Goal: Task Accomplishment & Management: Manage account settings

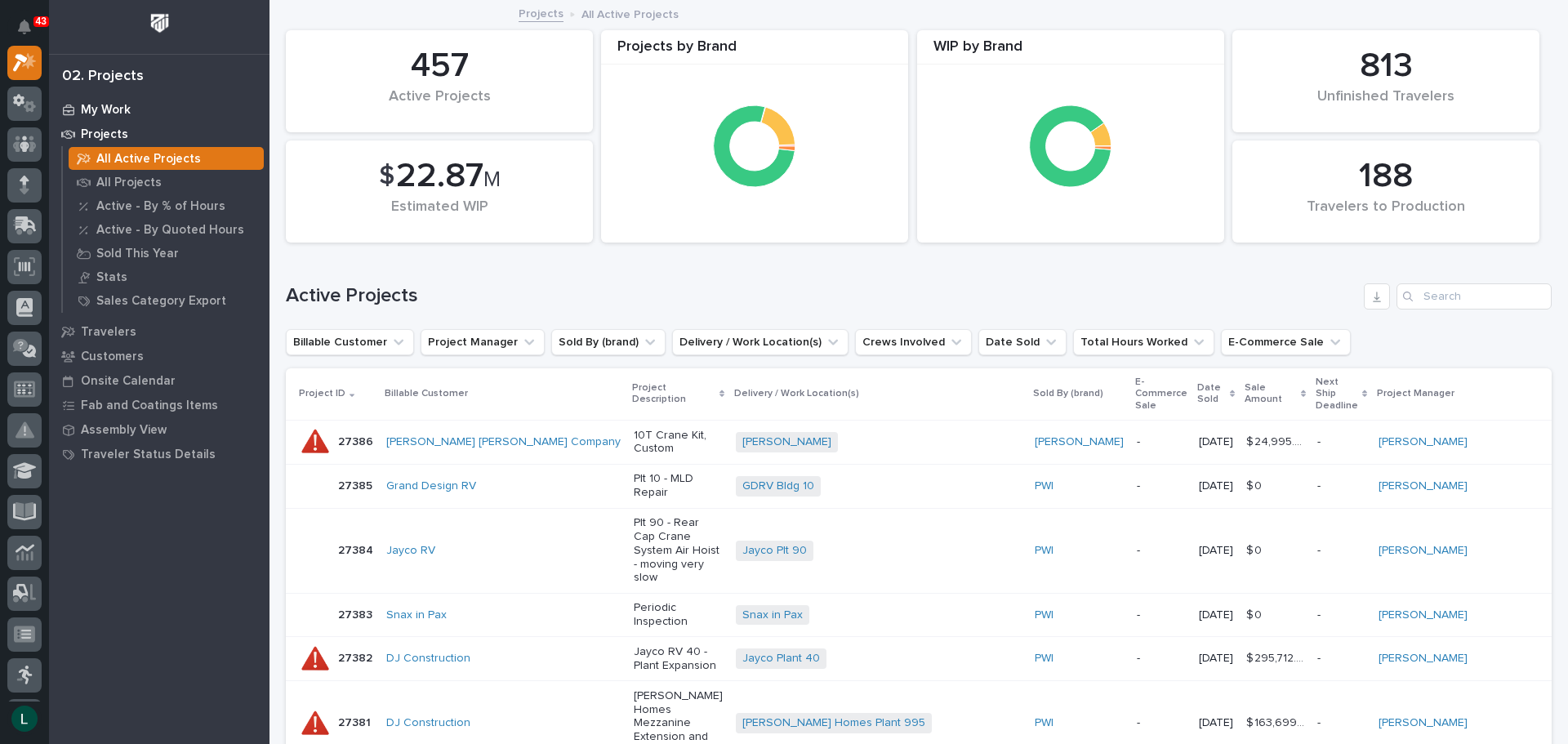
click at [95, 107] on p "My Work" at bounding box center [105, 110] width 50 height 15
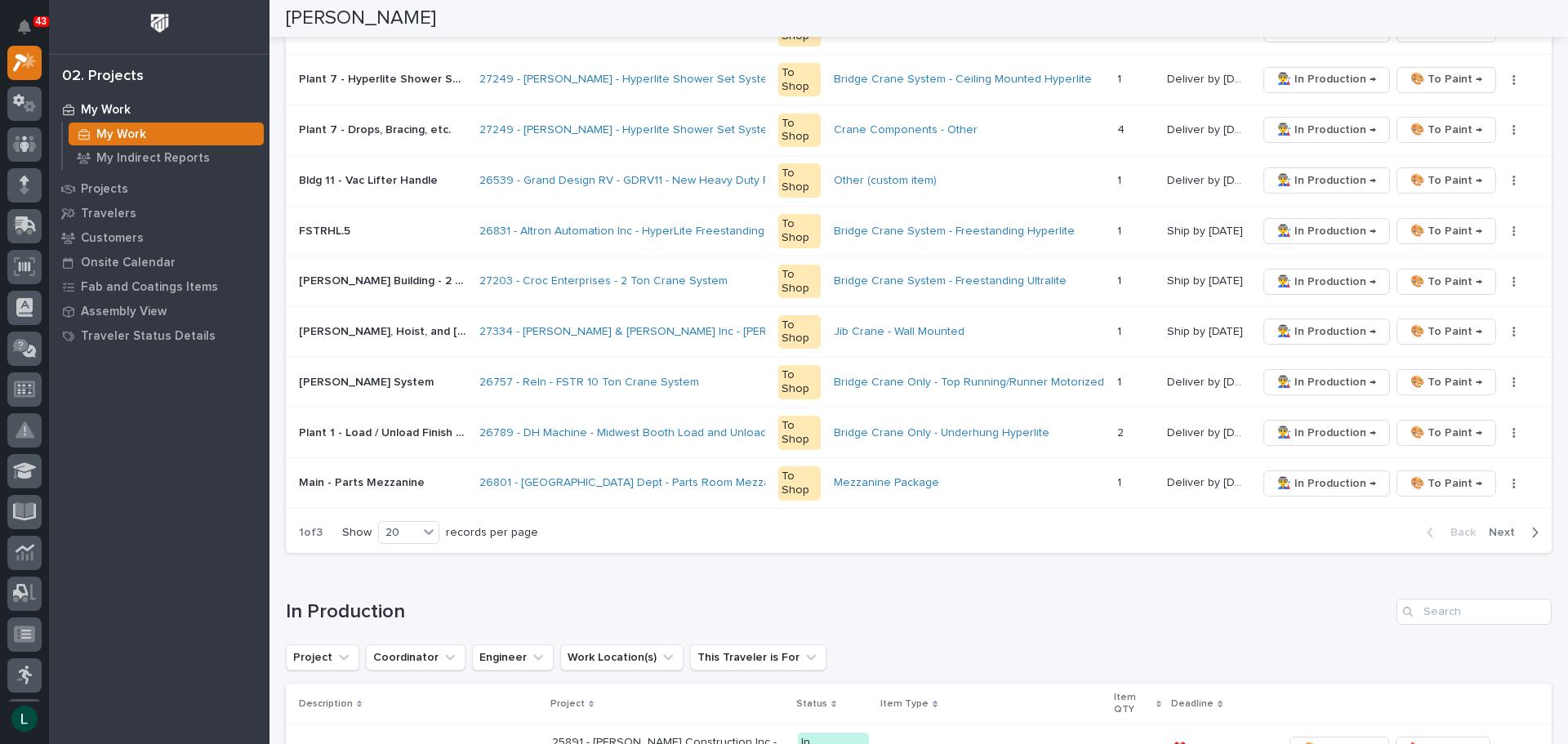
scroll to position [1143, 0]
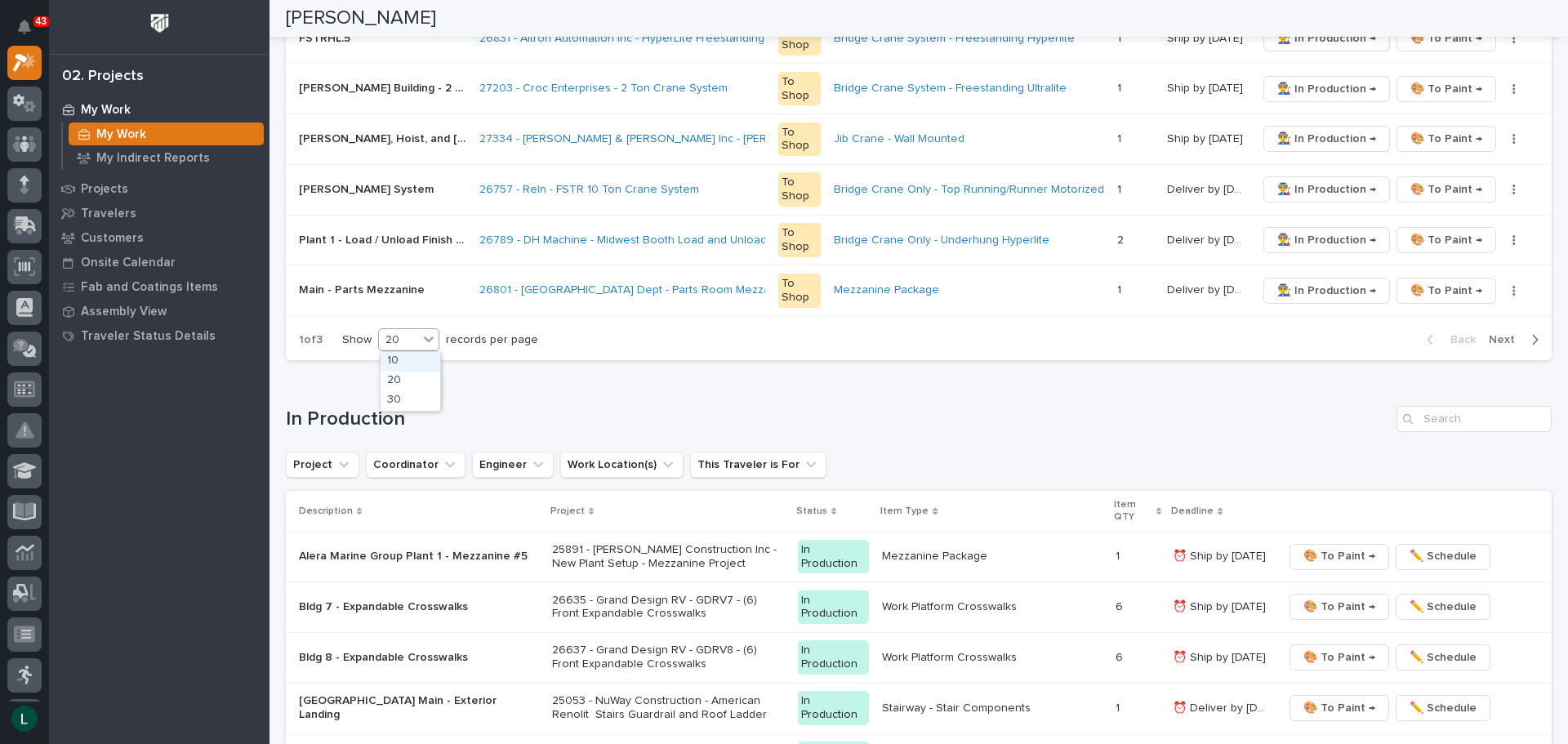
click at [396, 335] on div "20" at bounding box center [398, 340] width 39 height 17
click at [412, 398] on div "30" at bounding box center [410, 401] width 60 height 20
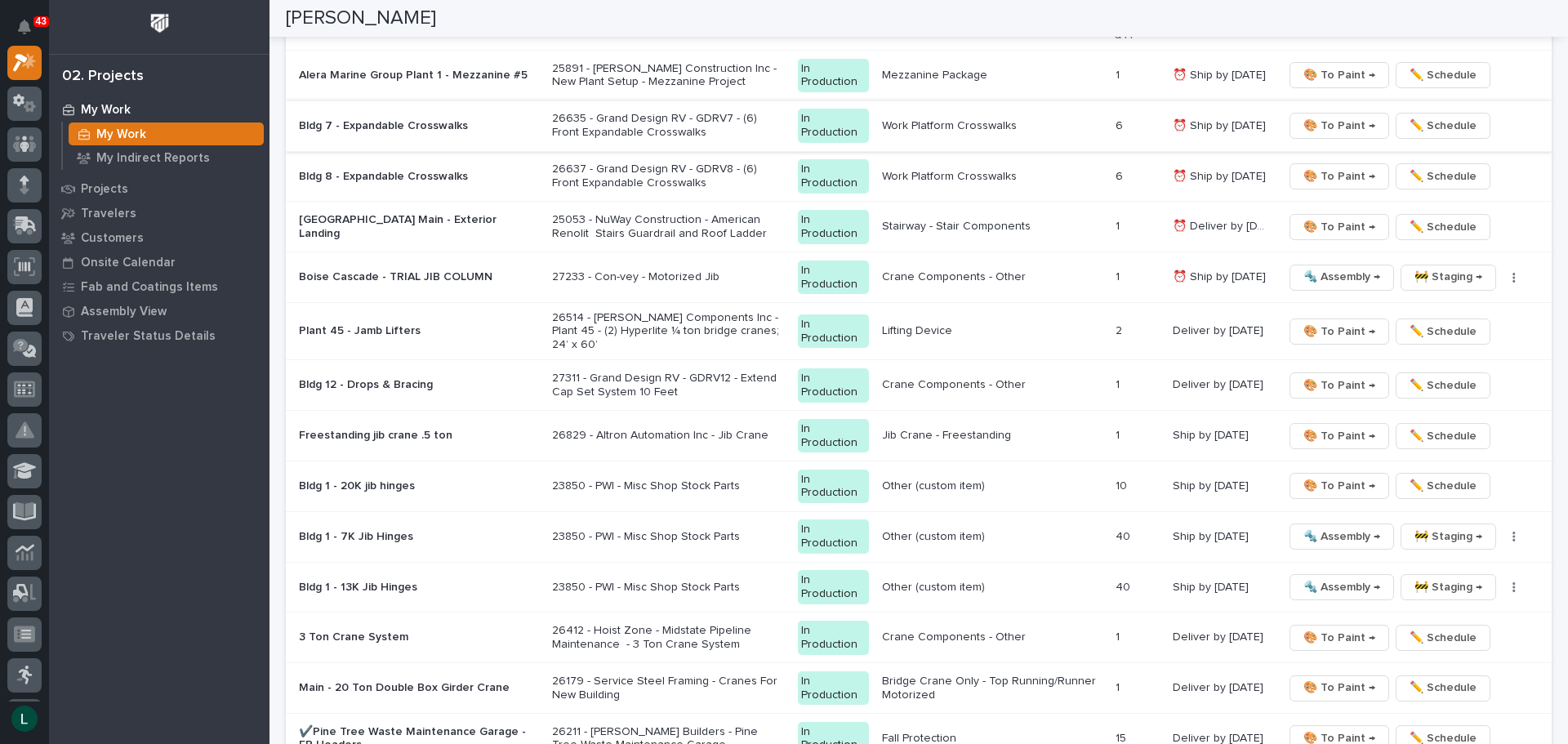
scroll to position [2131, 0]
click at [1321, 424] on span "🎨 To Paint →" at bounding box center [1339, 434] width 72 height 20
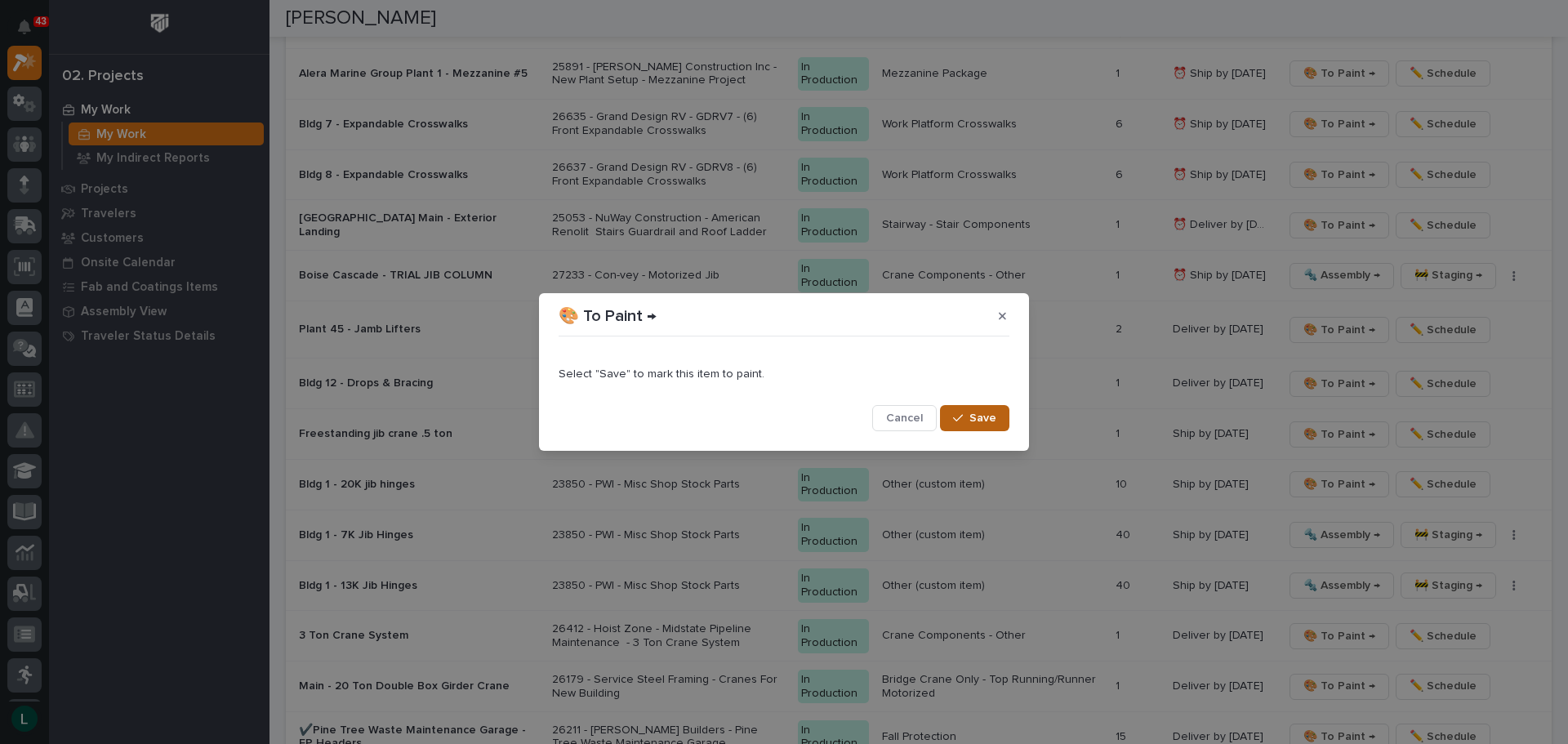
click at [991, 415] on span "Save" at bounding box center [982, 418] width 27 height 15
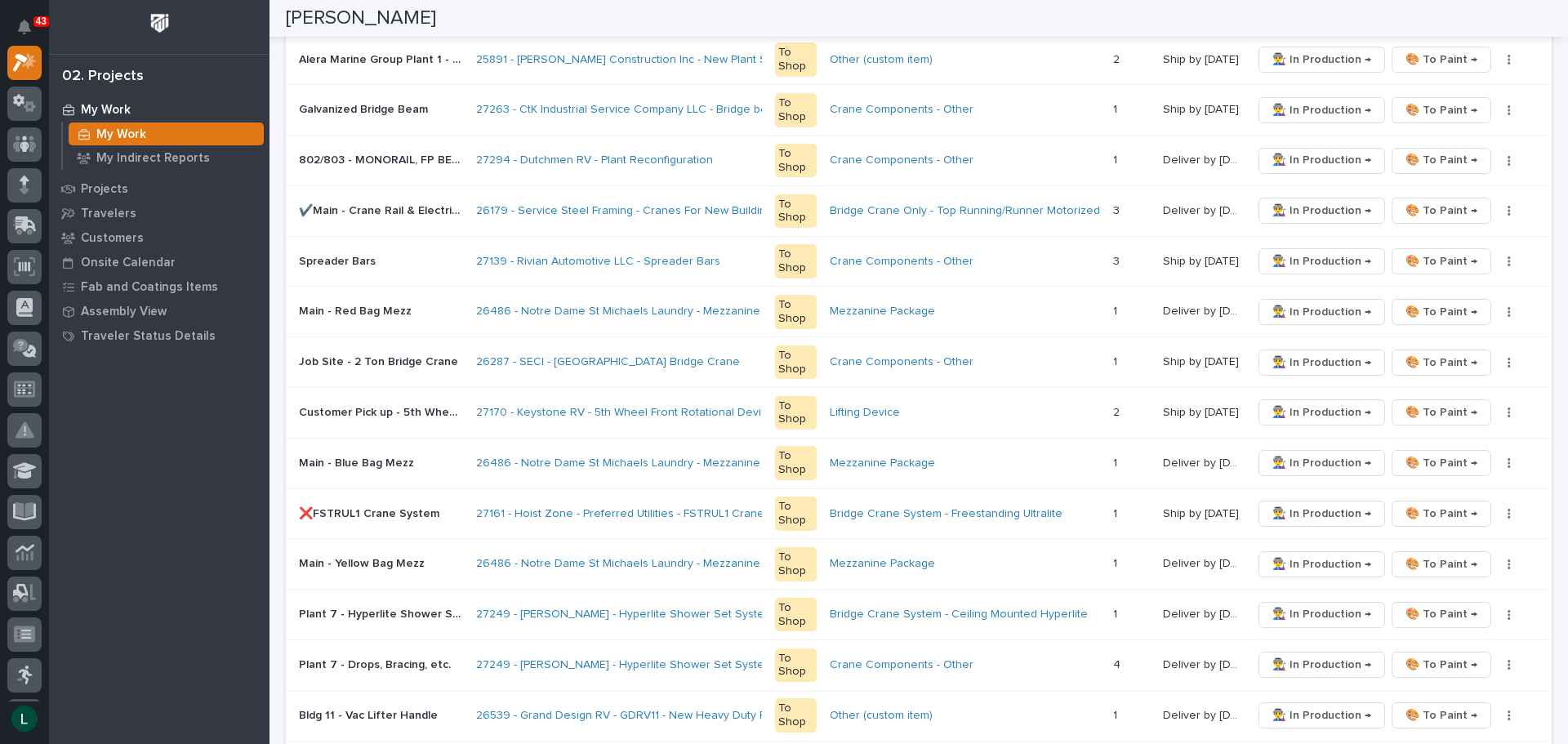
scroll to position [0, 0]
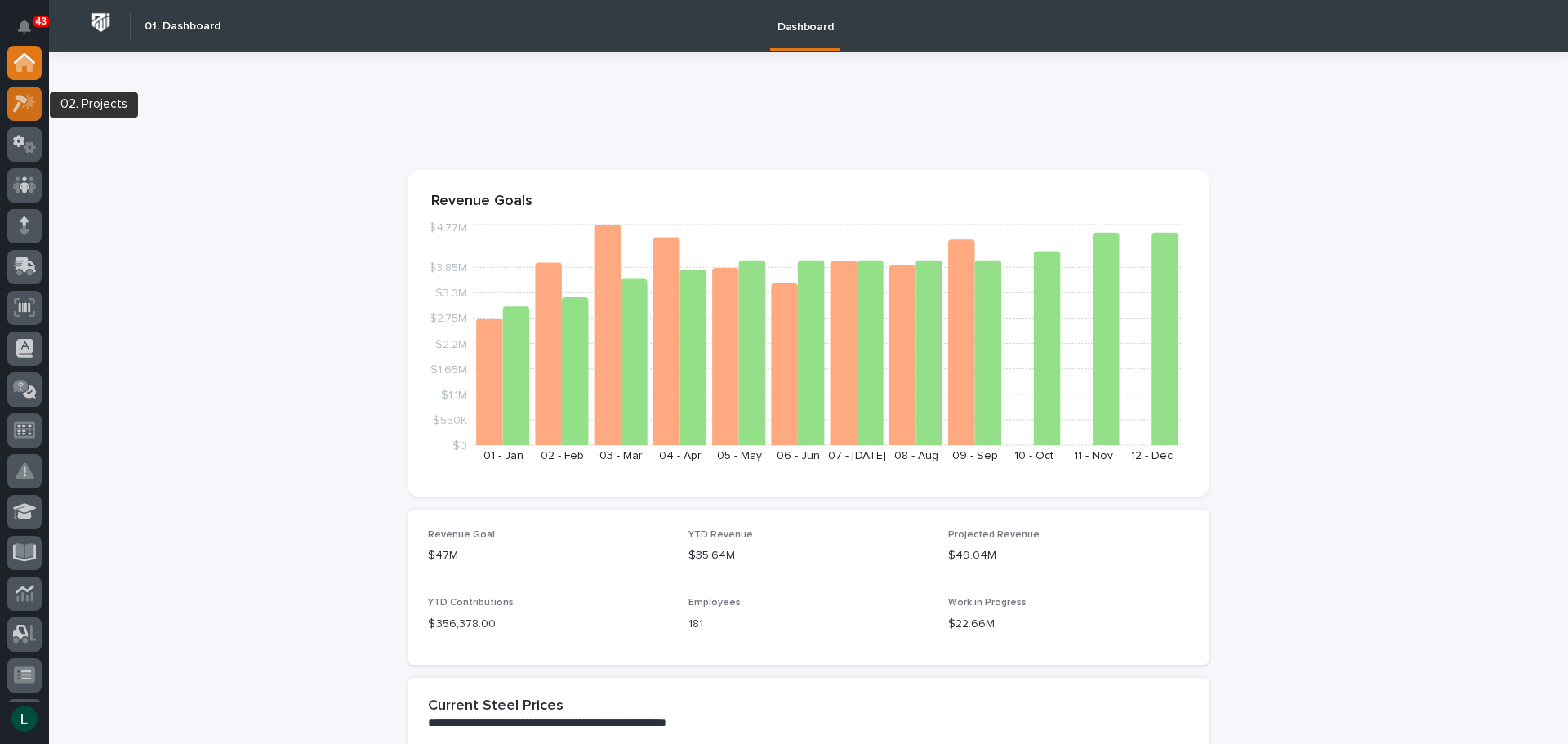
click at [28, 98] on icon at bounding box center [29, 101] width 14 height 17
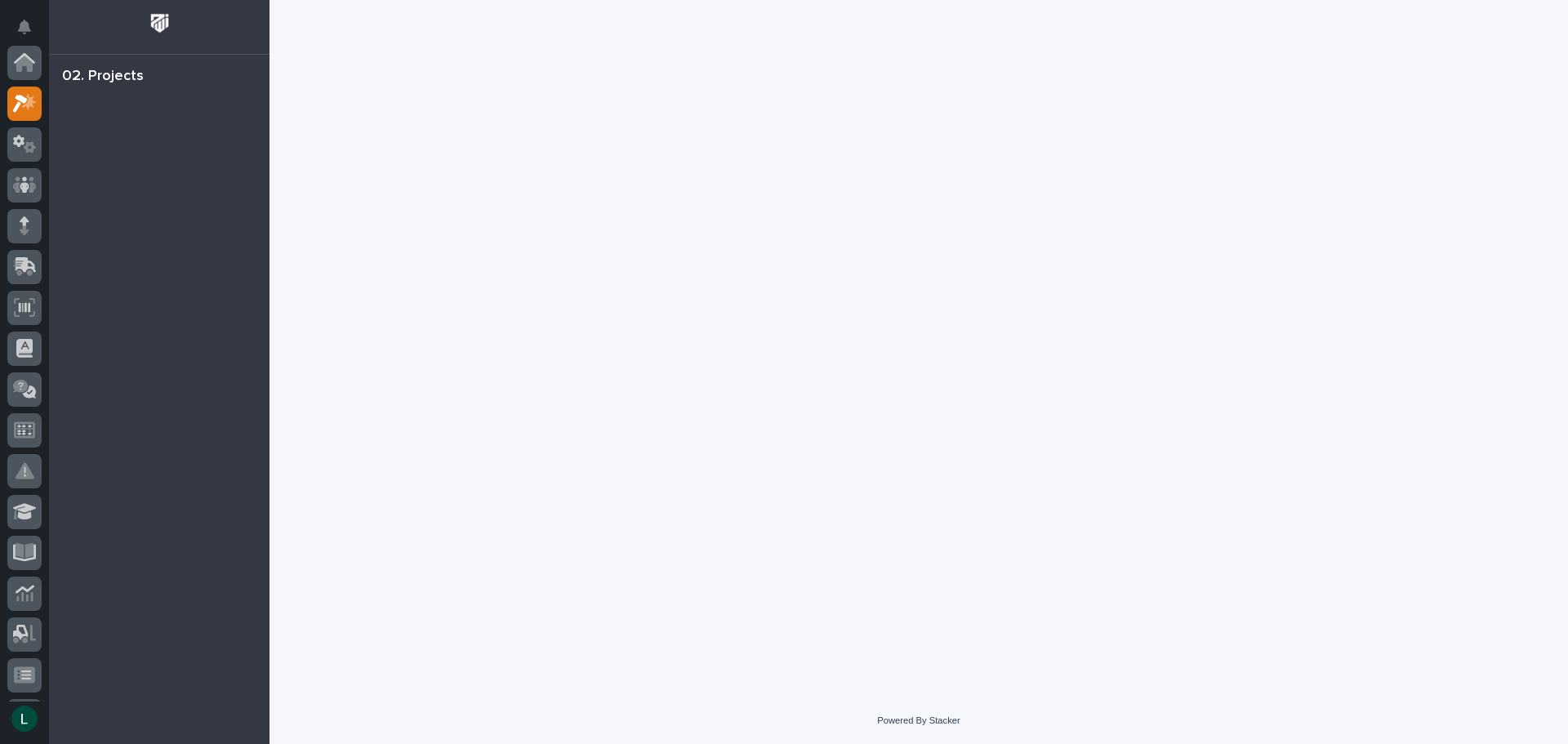
scroll to position [41, 0]
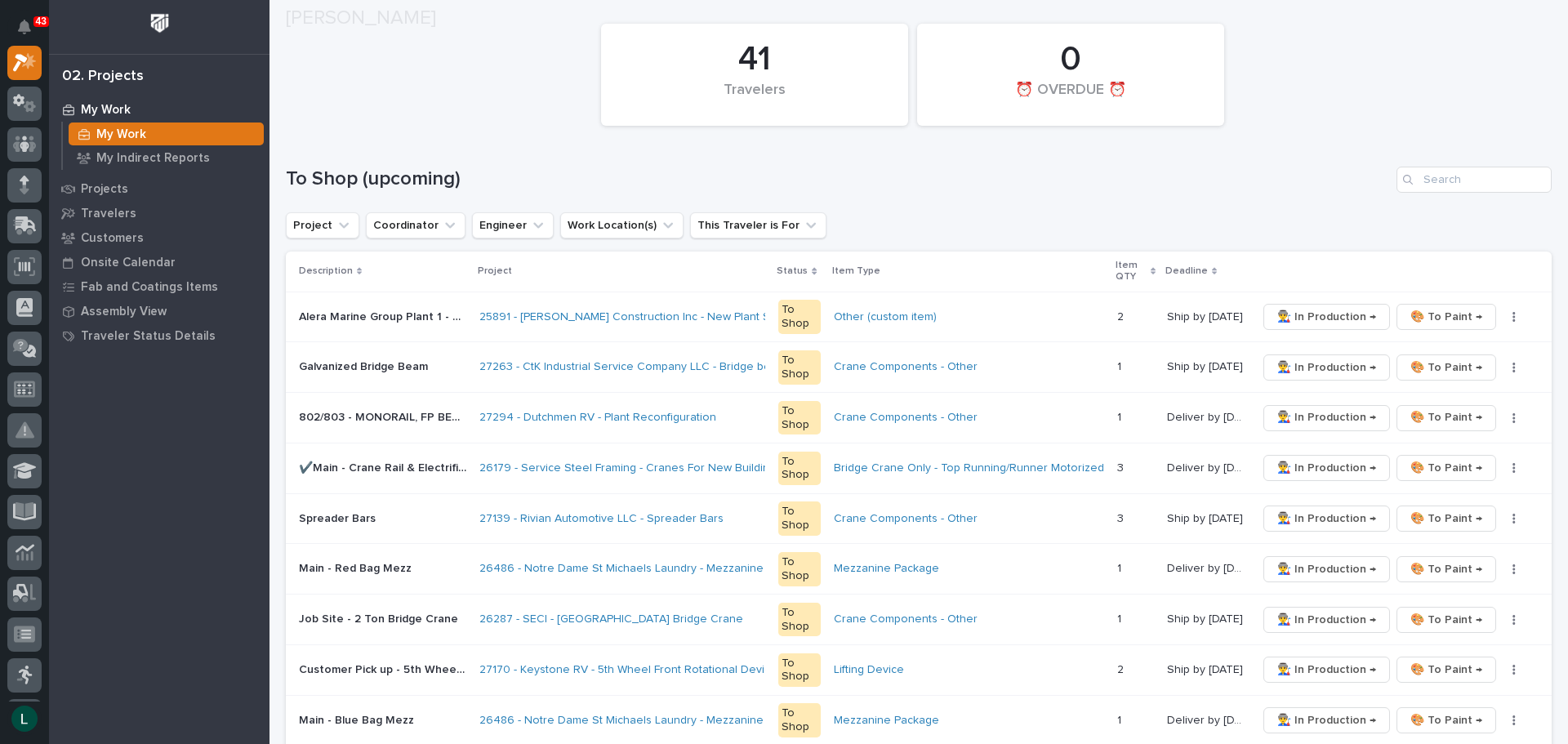
scroll to position [164, 0]
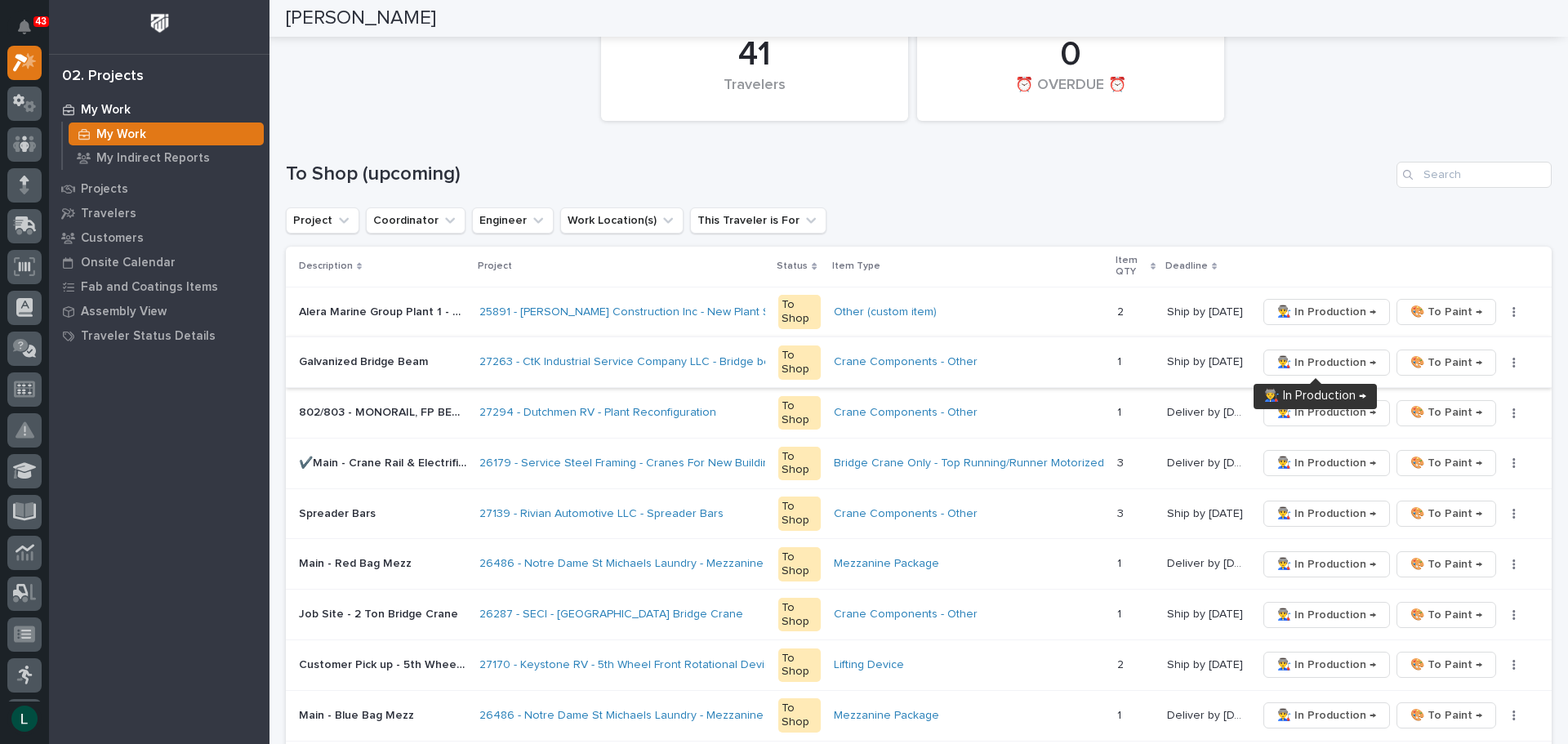
click at [1309, 360] on span "👨‍🏭 In Production →" at bounding box center [1326, 363] width 99 height 20
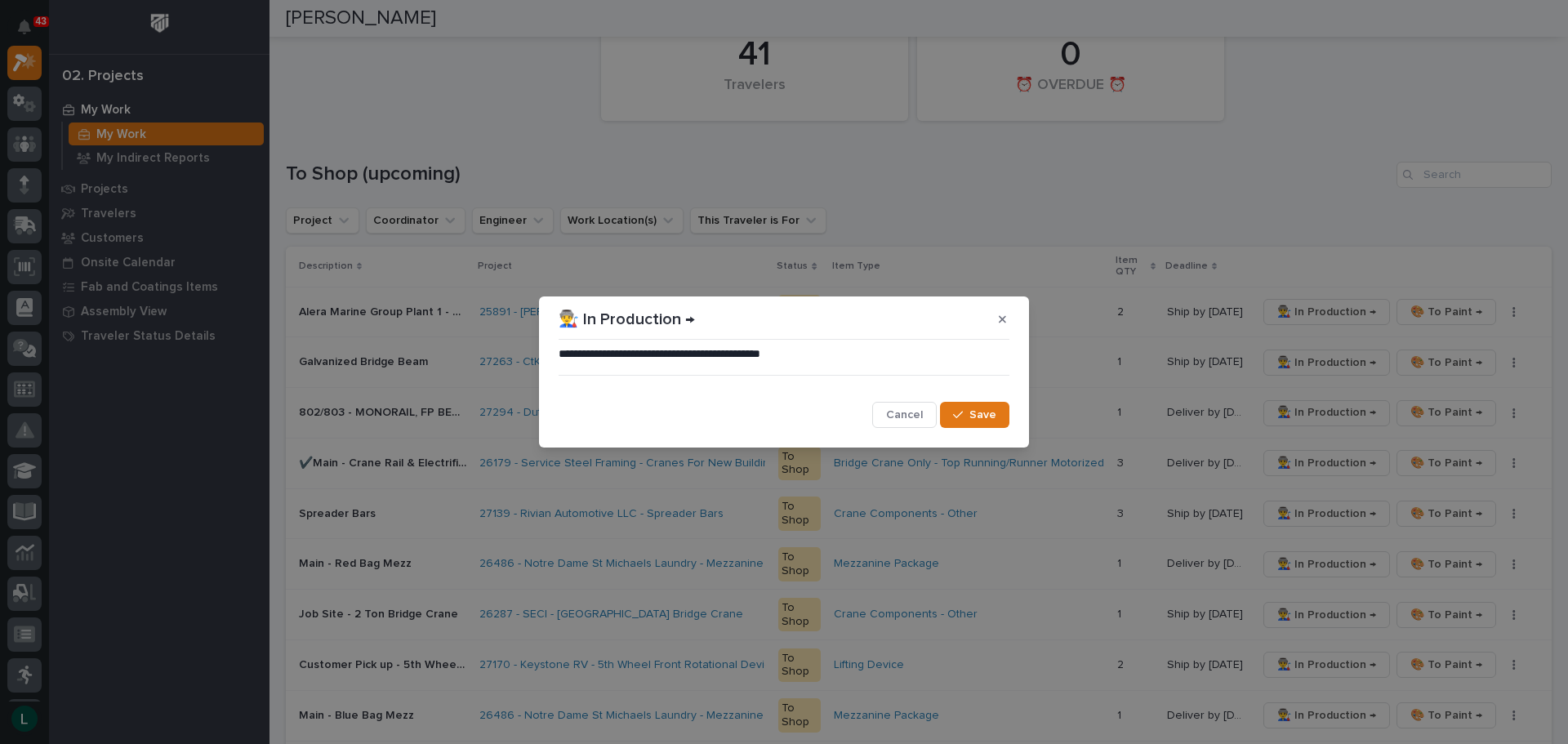
click at [994, 411] on span "Save" at bounding box center [982, 415] width 27 height 15
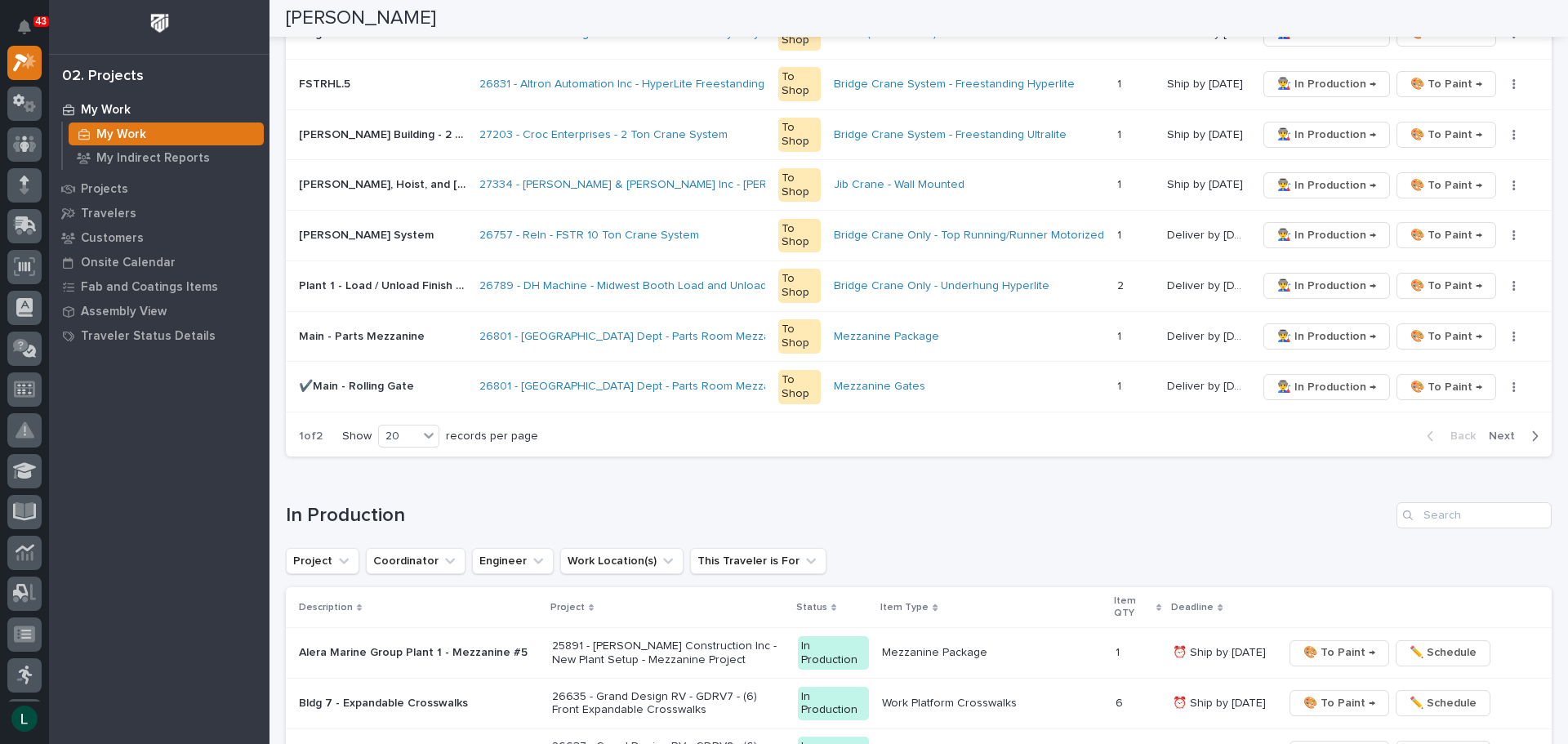
scroll to position [1061, 0]
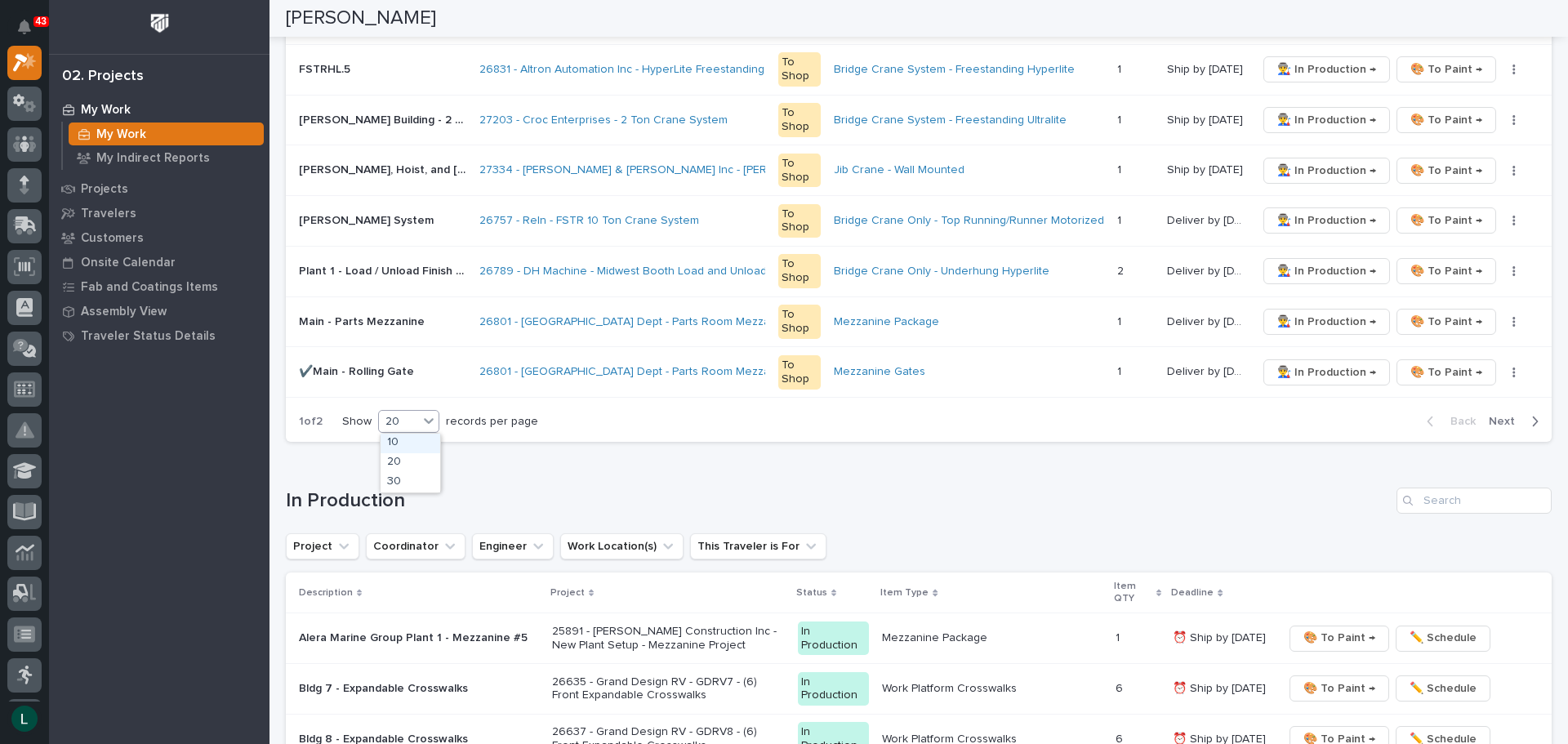
click at [407, 421] on div "20" at bounding box center [398, 422] width 39 height 17
click at [414, 477] on div "30" at bounding box center [410, 482] width 60 height 20
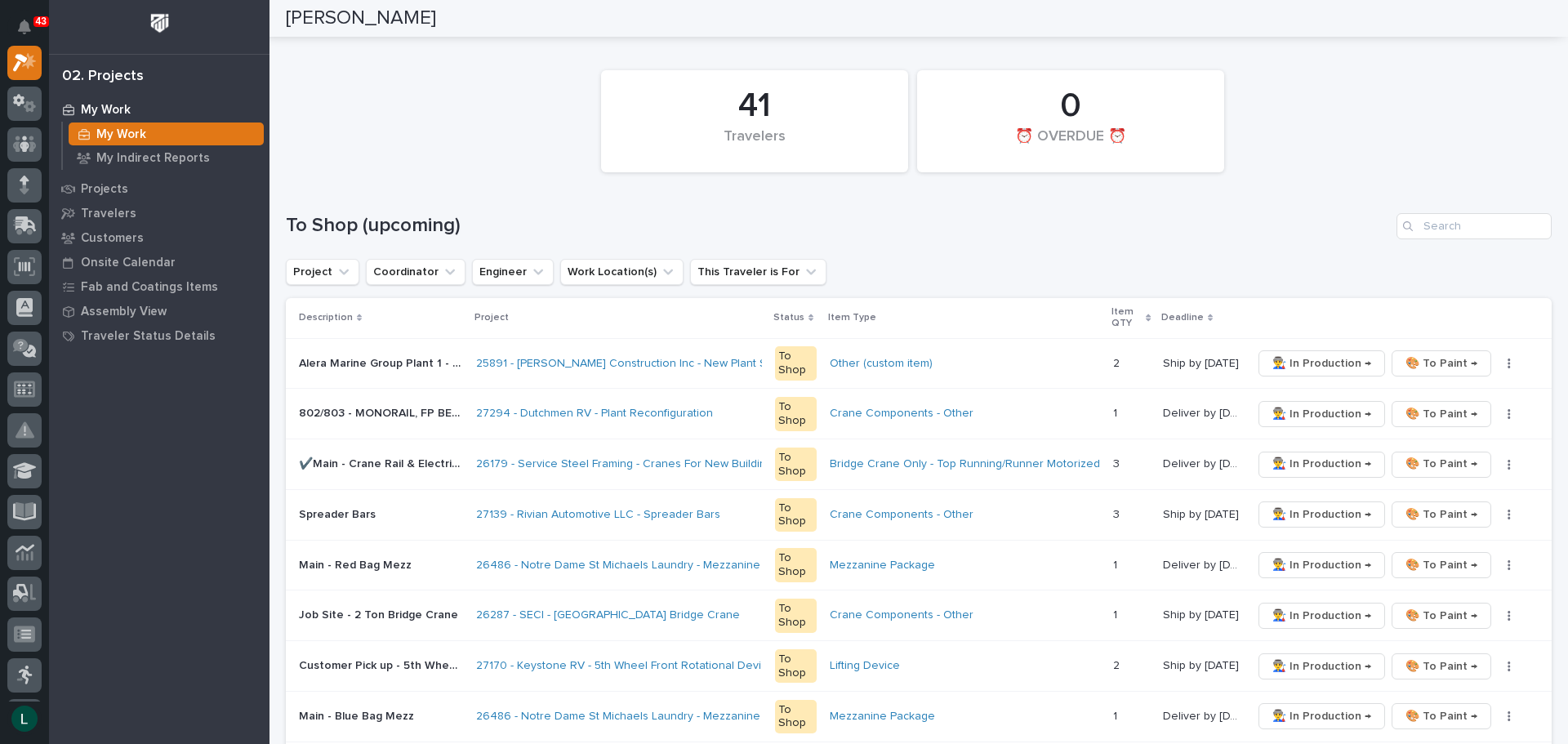
scroll to position [81, 0]
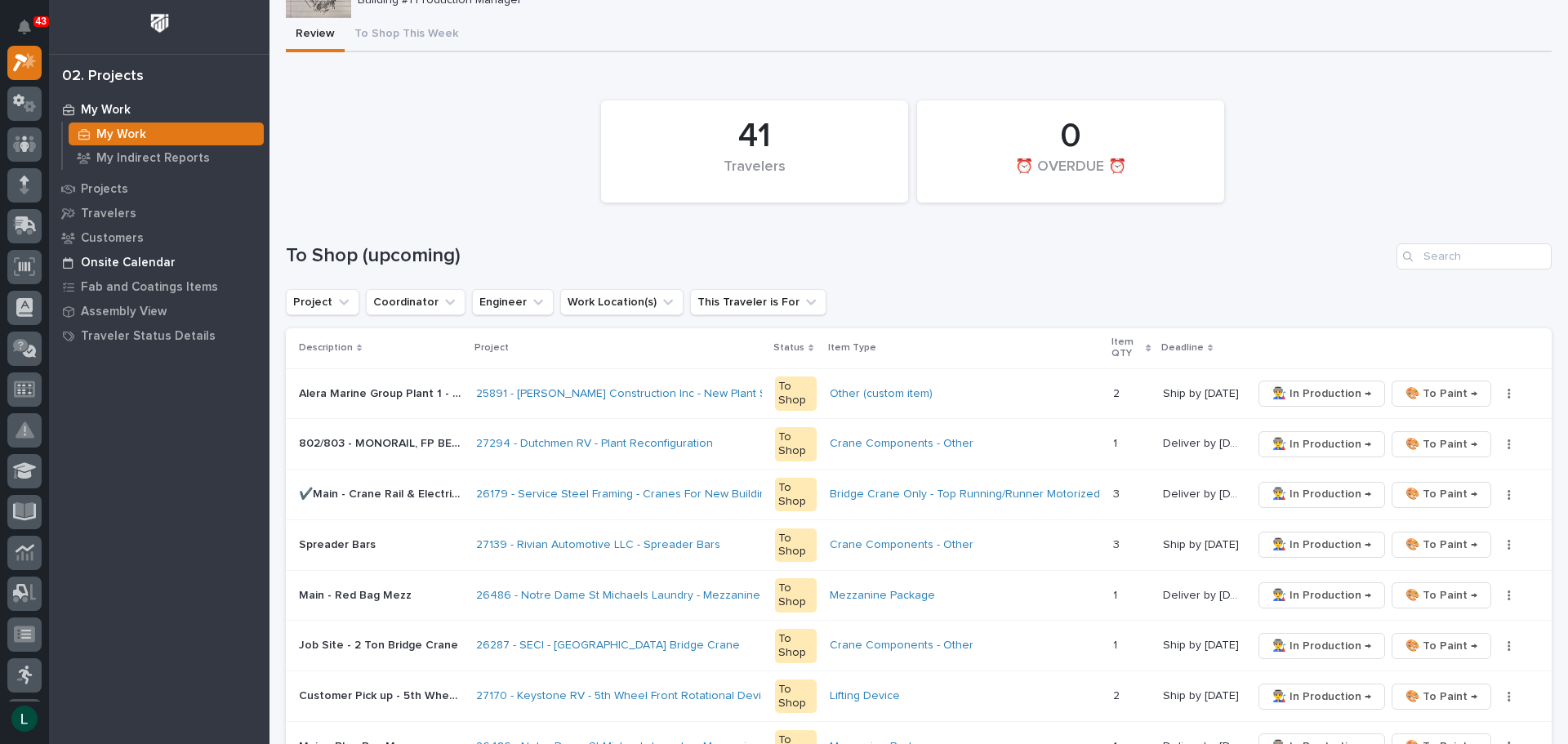
click at [91, 256] on p "Onsite Calendar" at bounding box center [128, 263] width 95 height 15
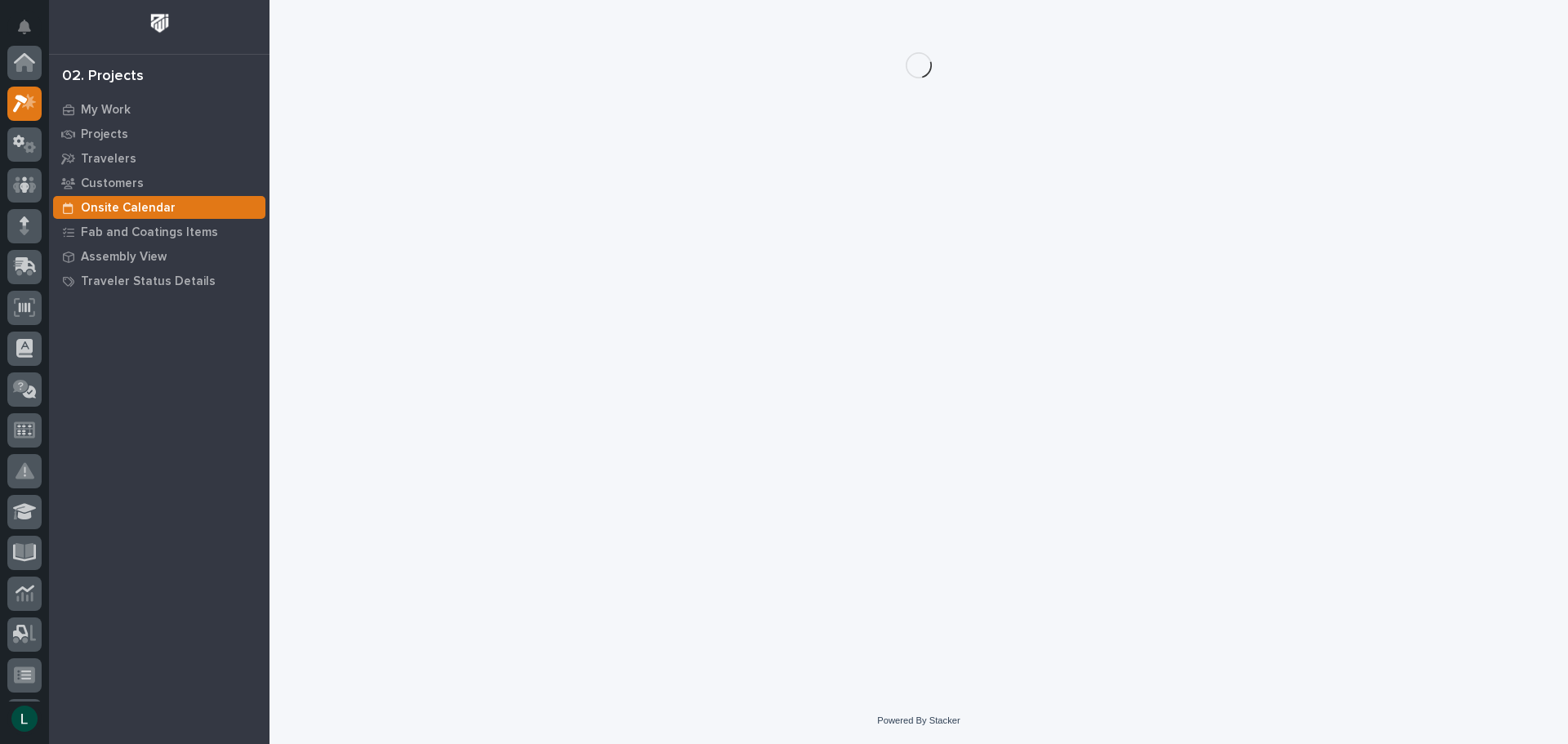
scroll to position [41, 0]
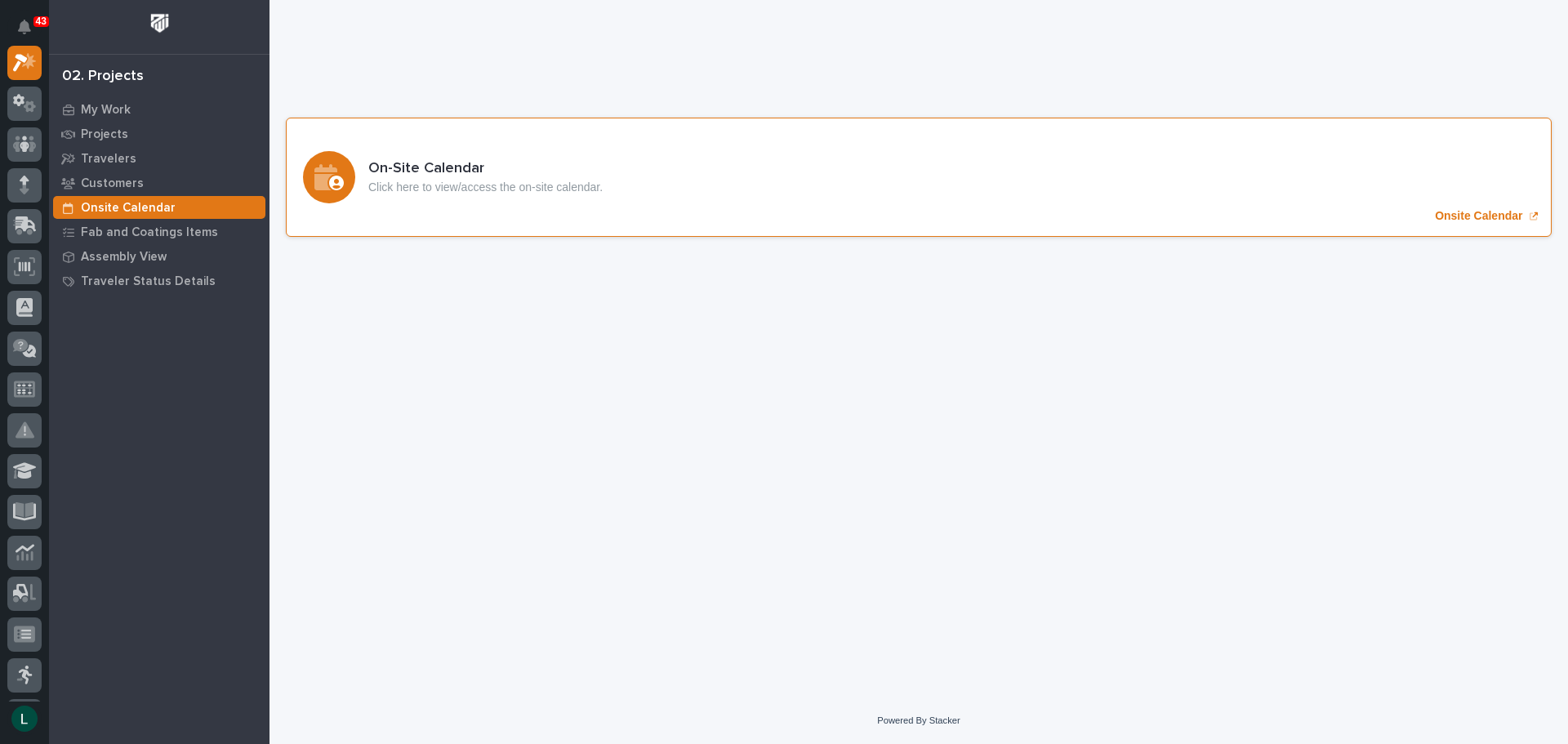
click at [326, 173] on icon "Onsite Calendar" at bounding box center [329, 177] width 29 height 26
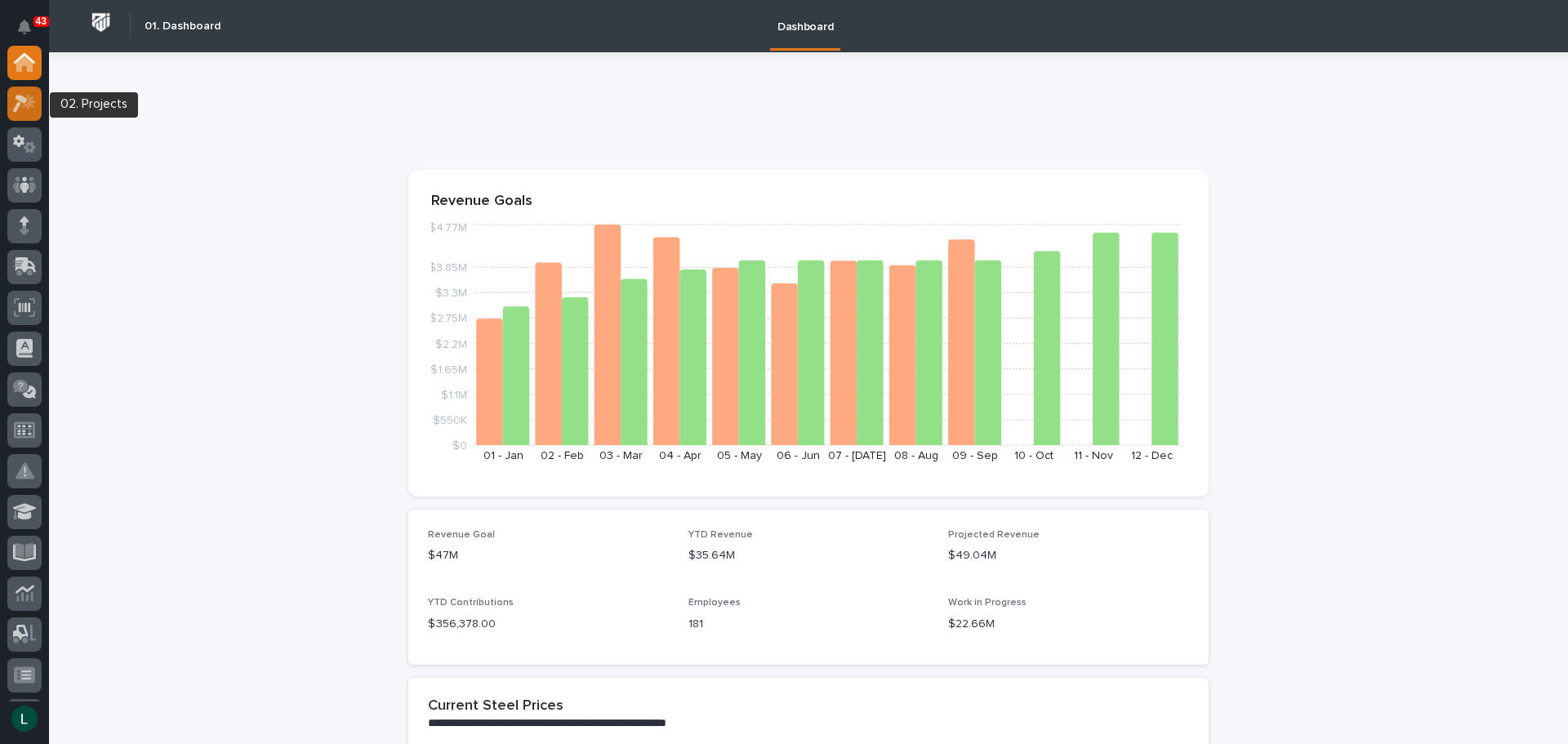
click at [30, 95] on icon at bounding box center [25, 103] width 24 height 19
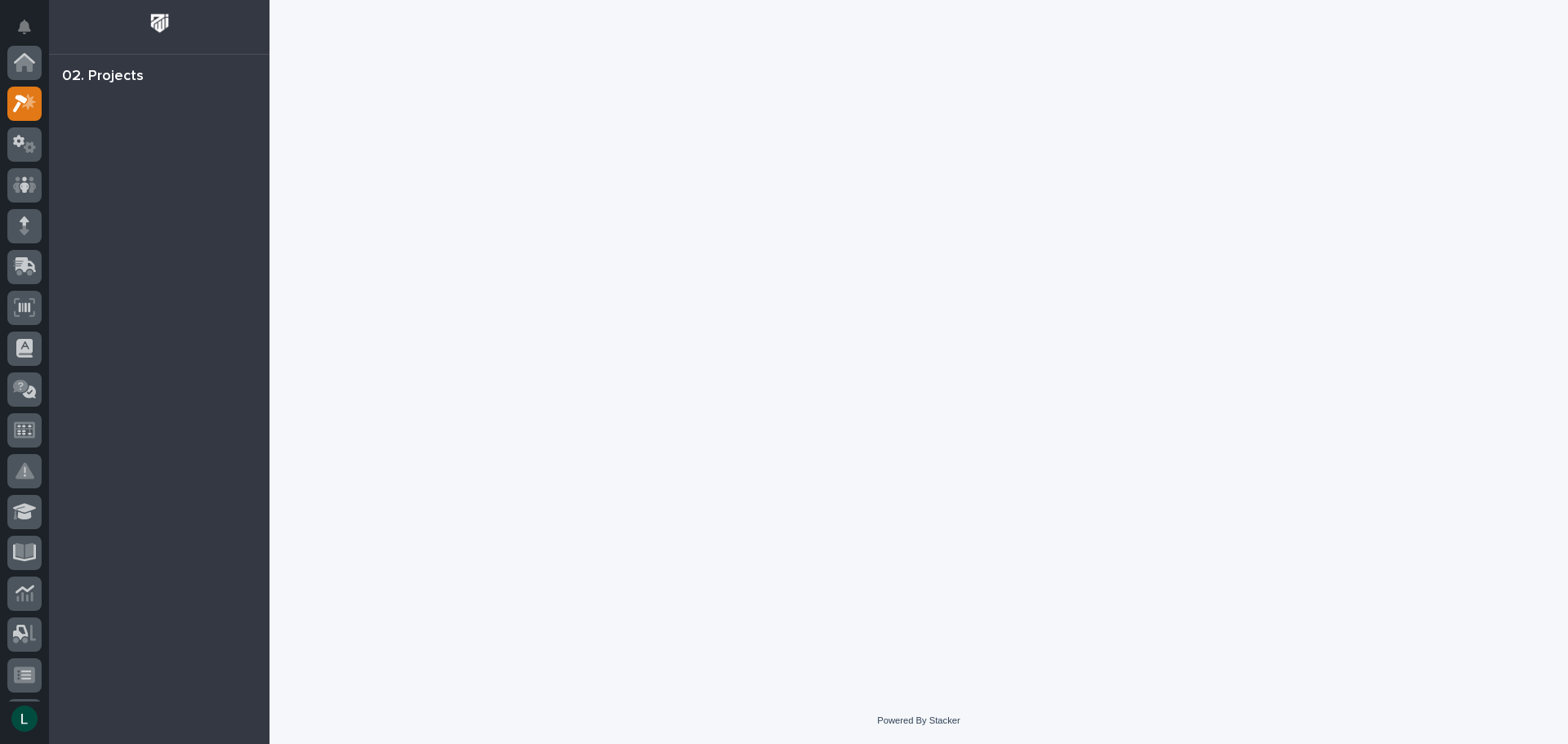
scroll to position [41, 0]
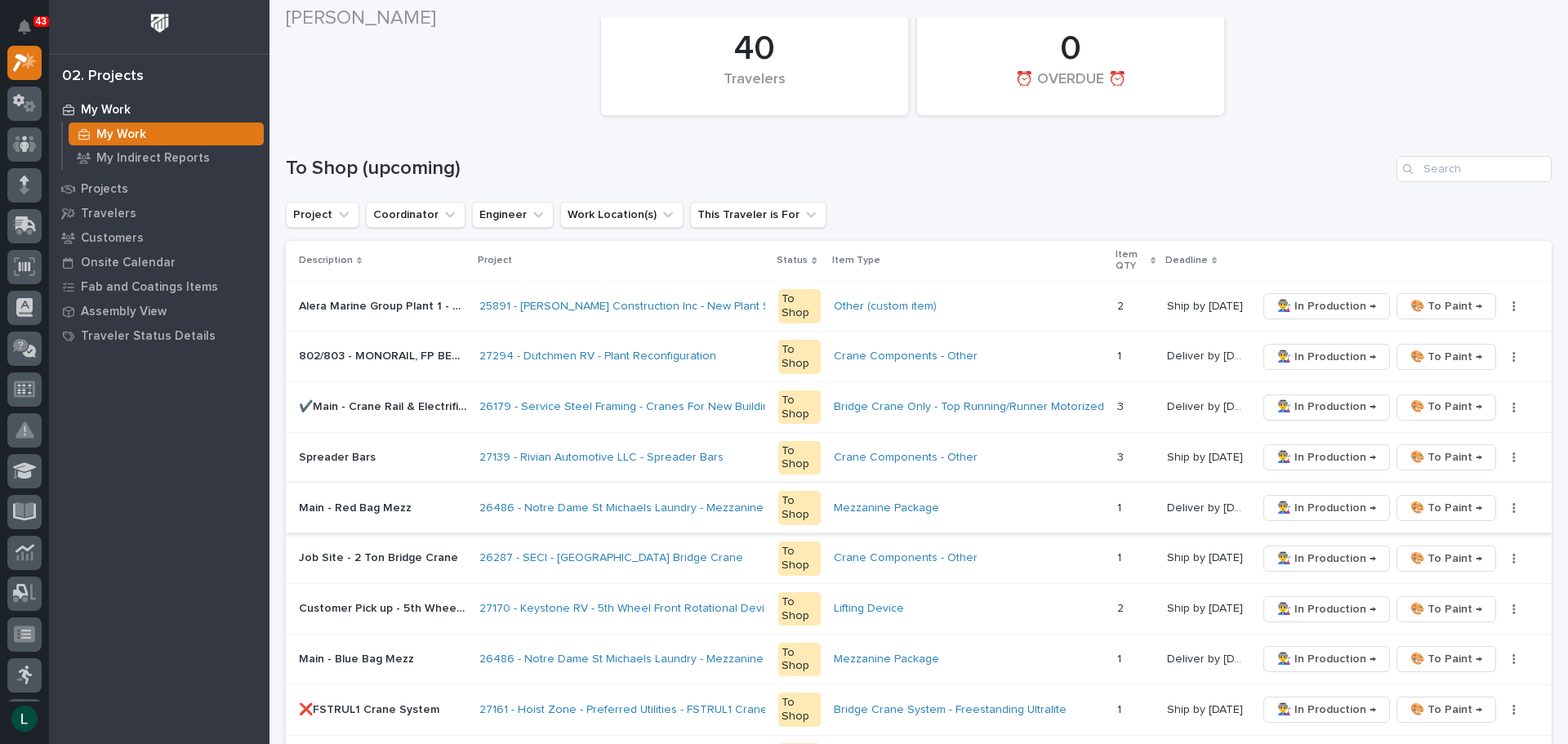
scroll to position [409, 0]
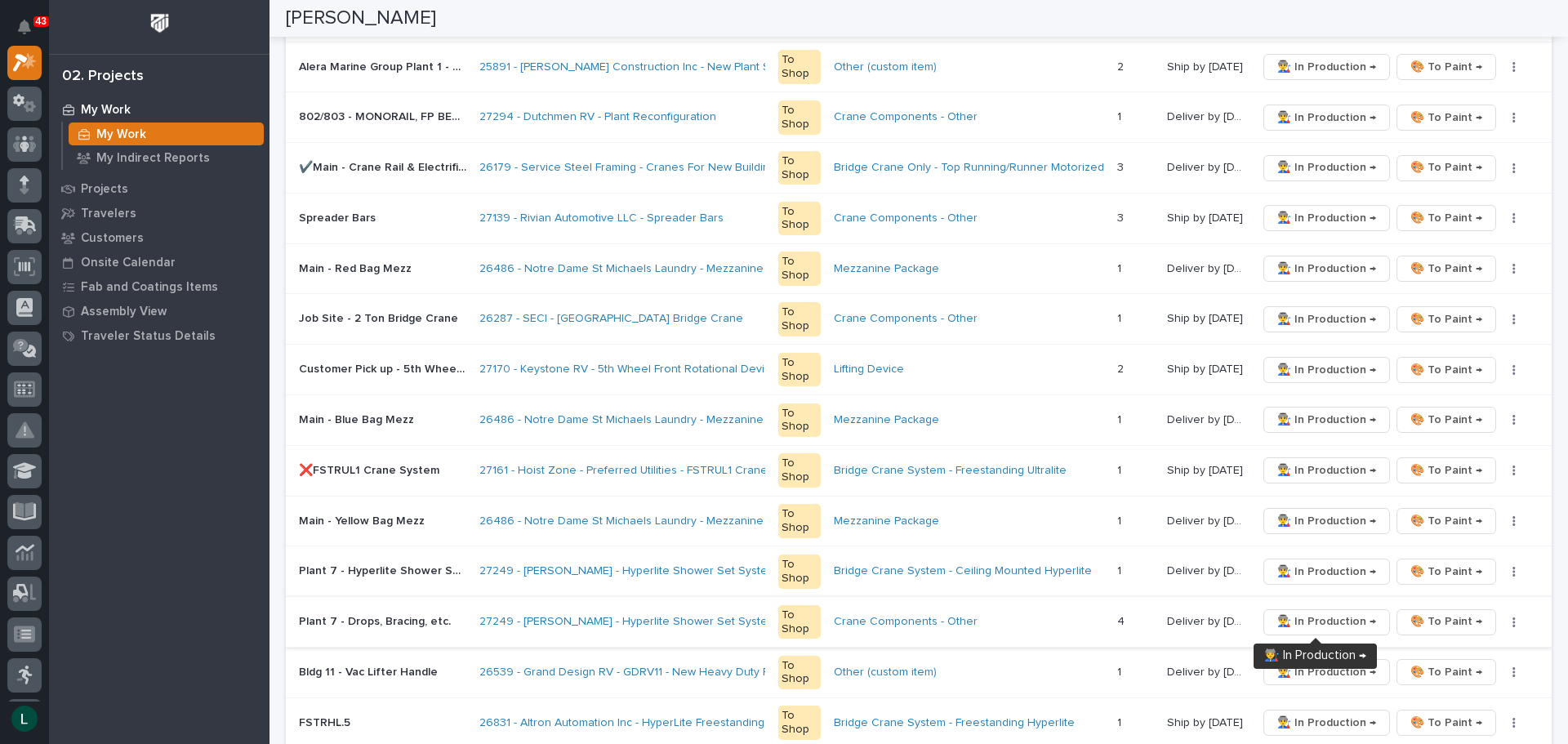
click at [1315, 618] on span "👨‍🏭 In Production →" at bounding box center [1326, 622] width 99 height 20
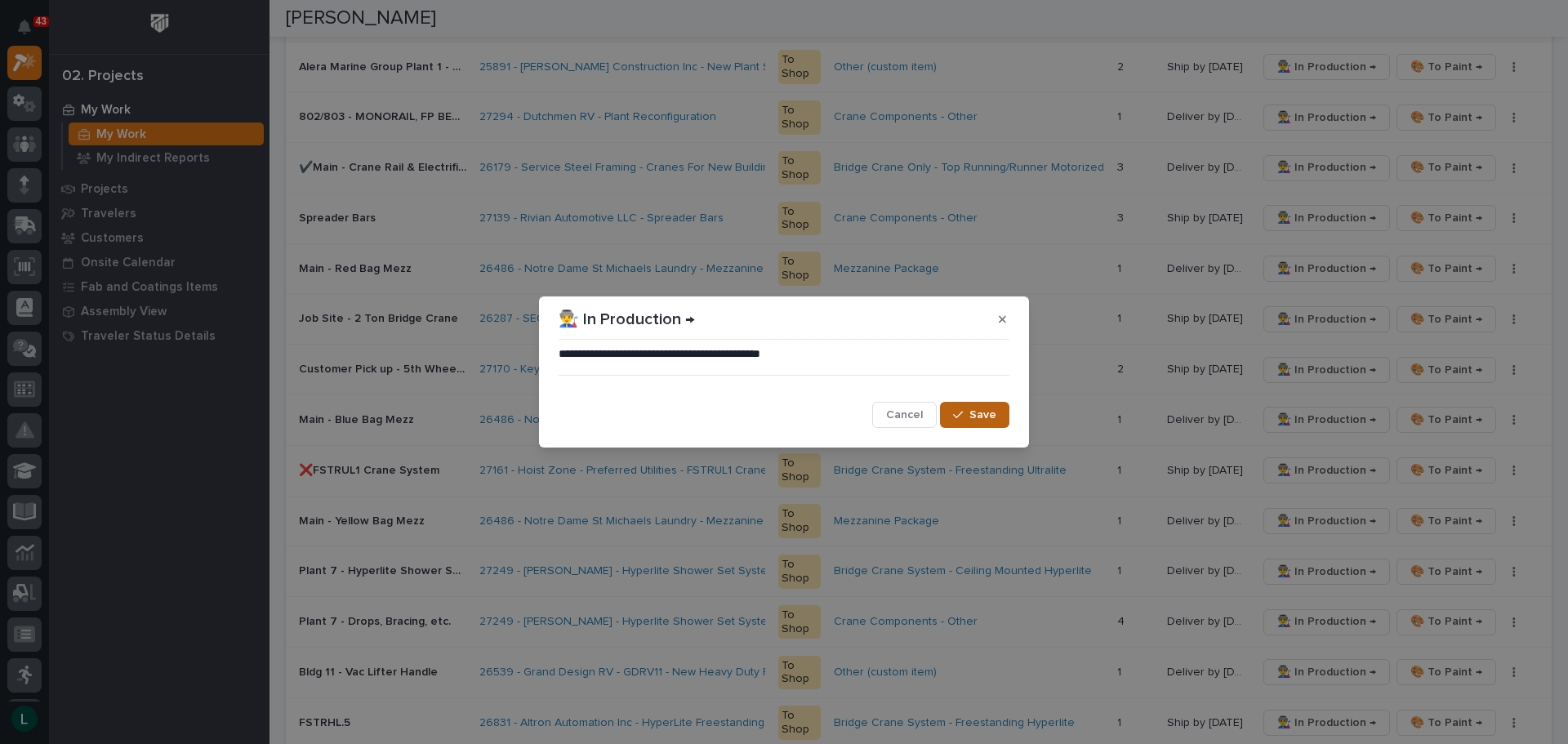
click at [979, 413] on span "Save" at bounding box center [982, 415] width 27 height 15
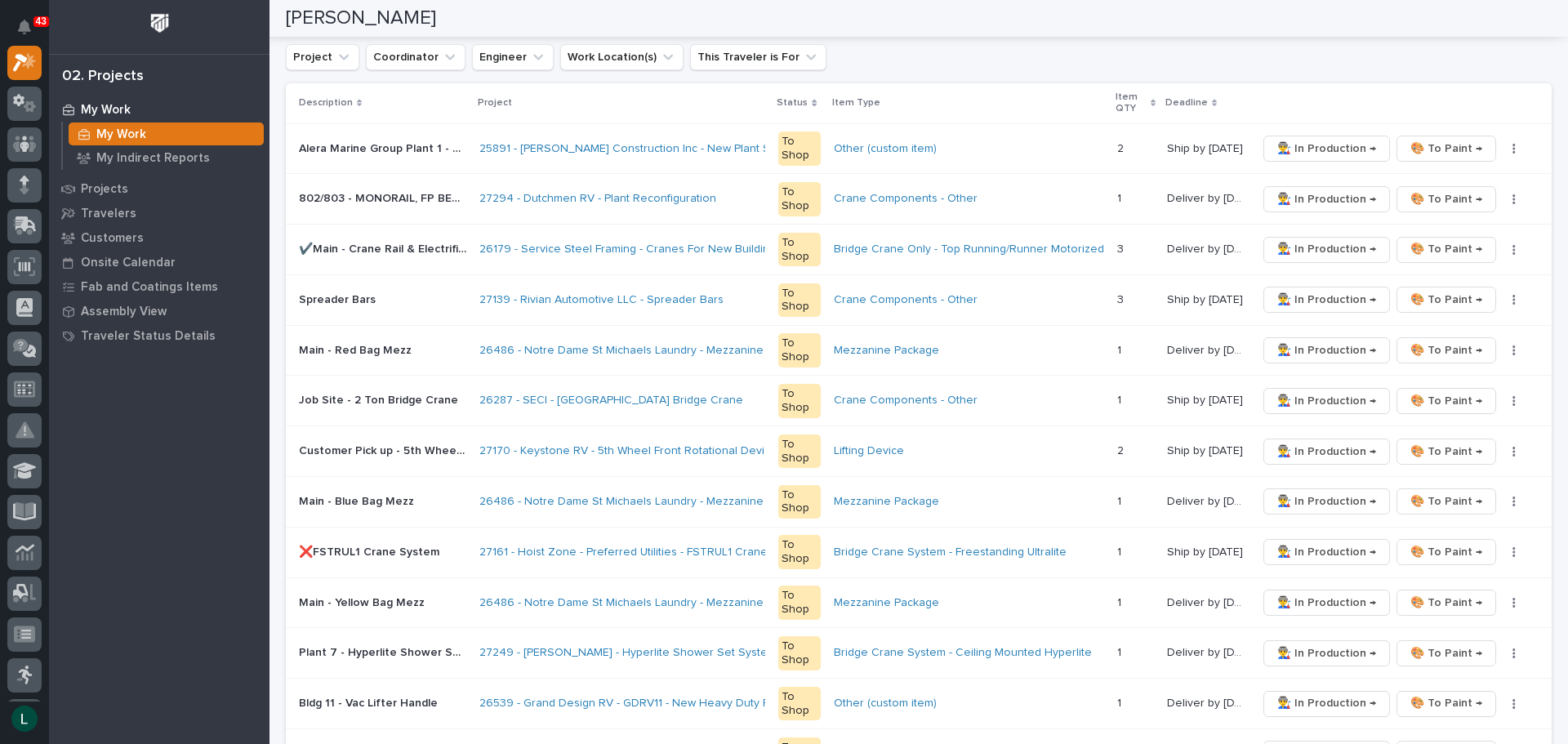
scroll to position [245, 0]
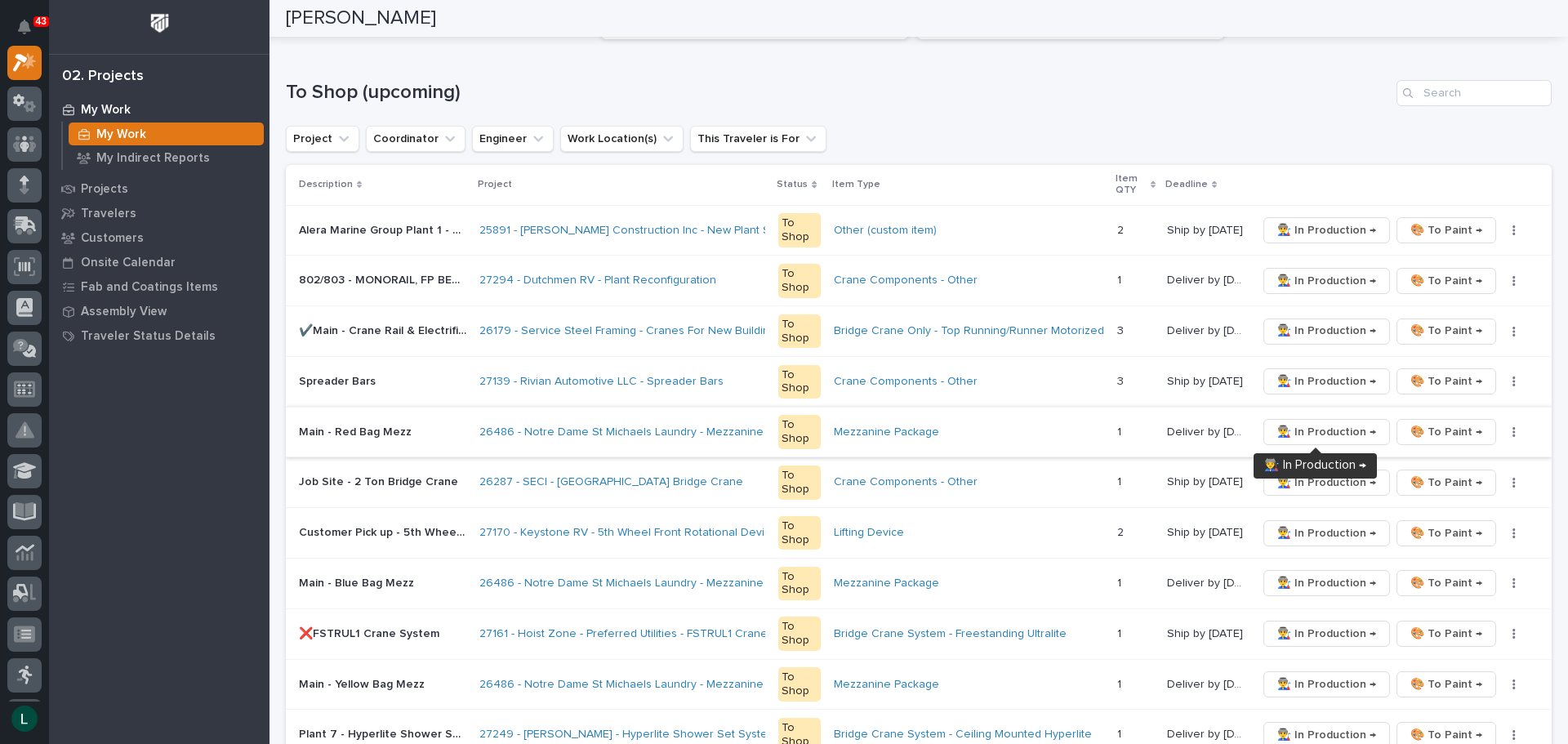
click at [1319, 428] on span "👨‍🏭 In Production →" at bounding box center [1326, 432] width 99 height 20
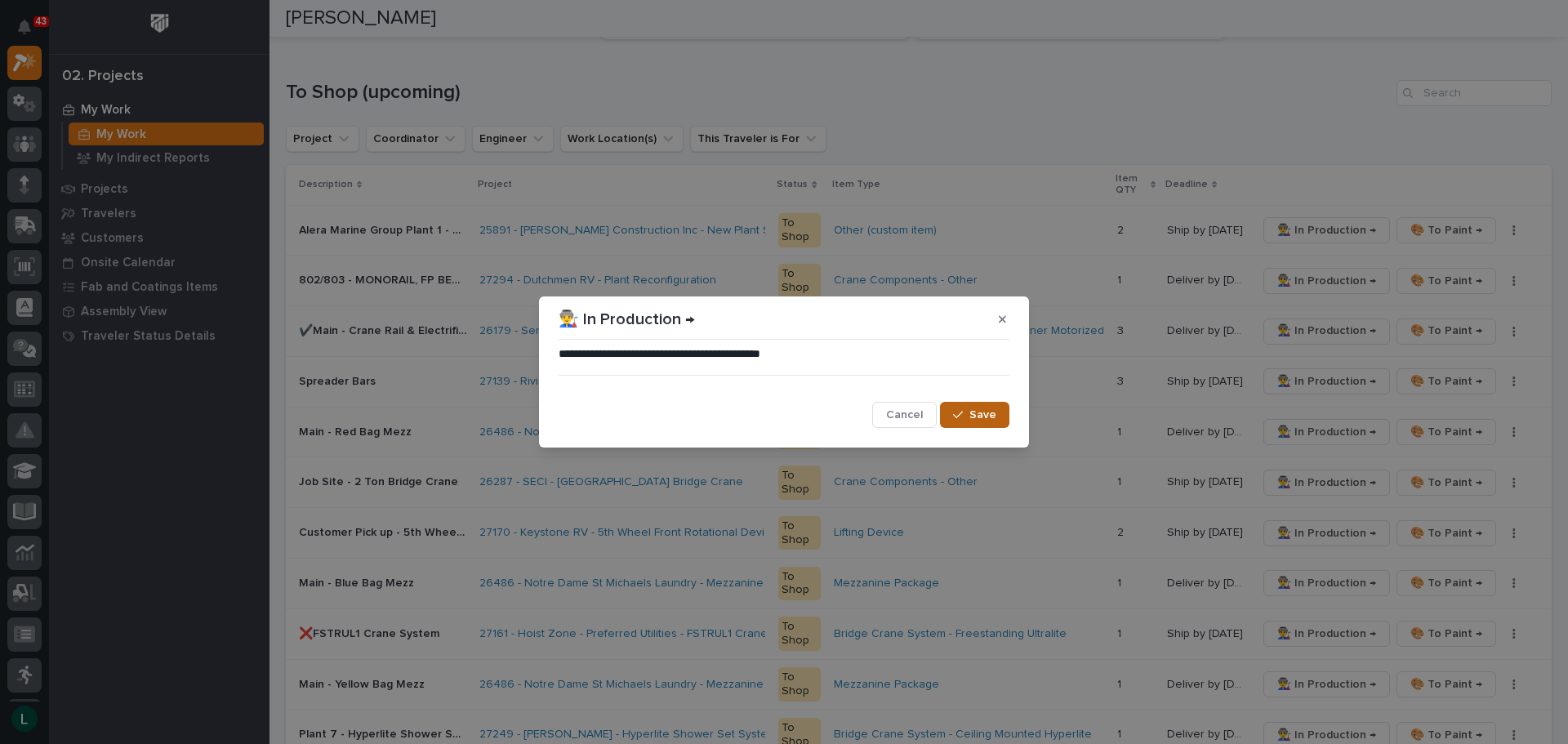
click at [982, 412] on span "Save" at bounding box center [982, 415] width 27 height 15
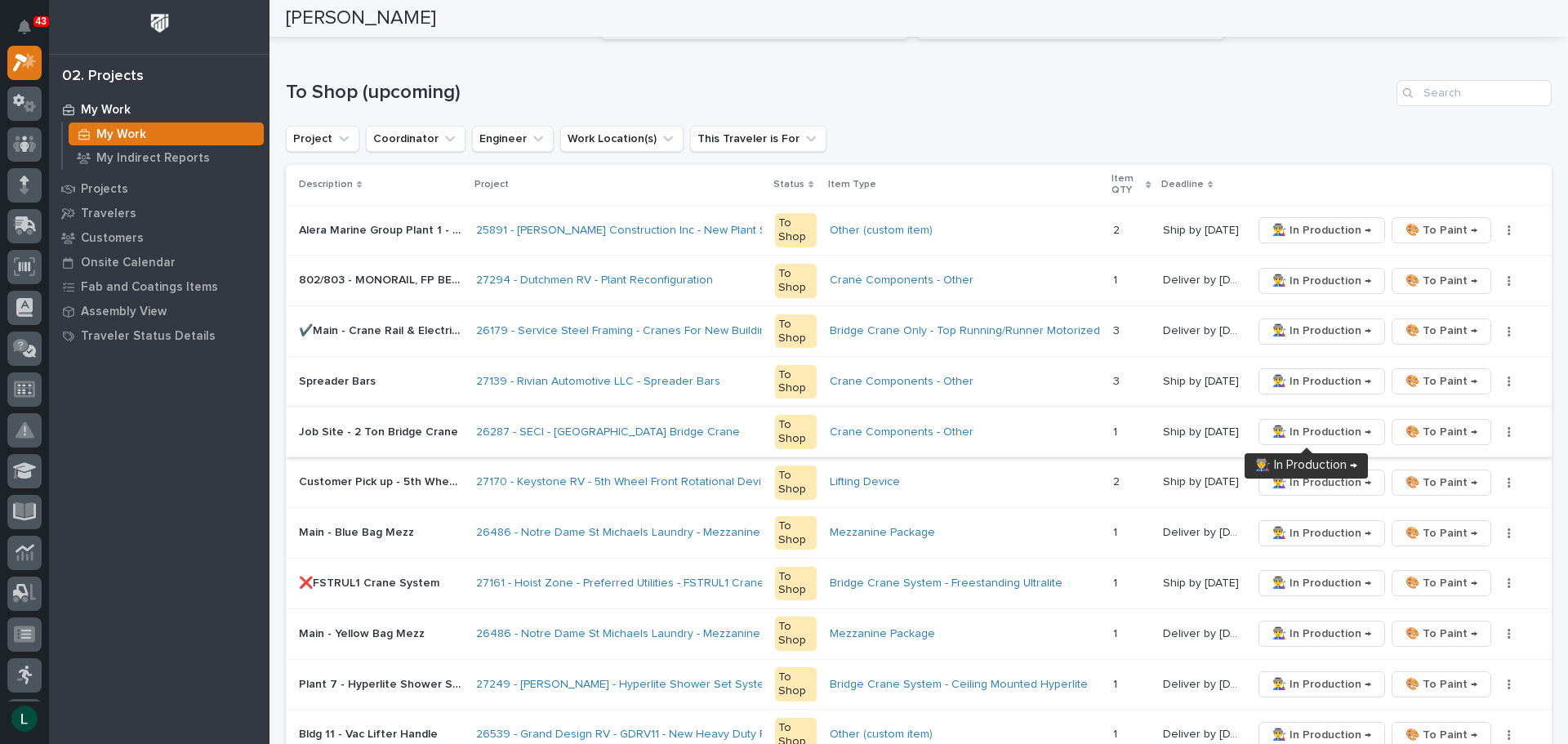
click at [1300, 427] on span "👨‍🏭 In Production →" at bounding box center [1321, 432] width 99 height 20
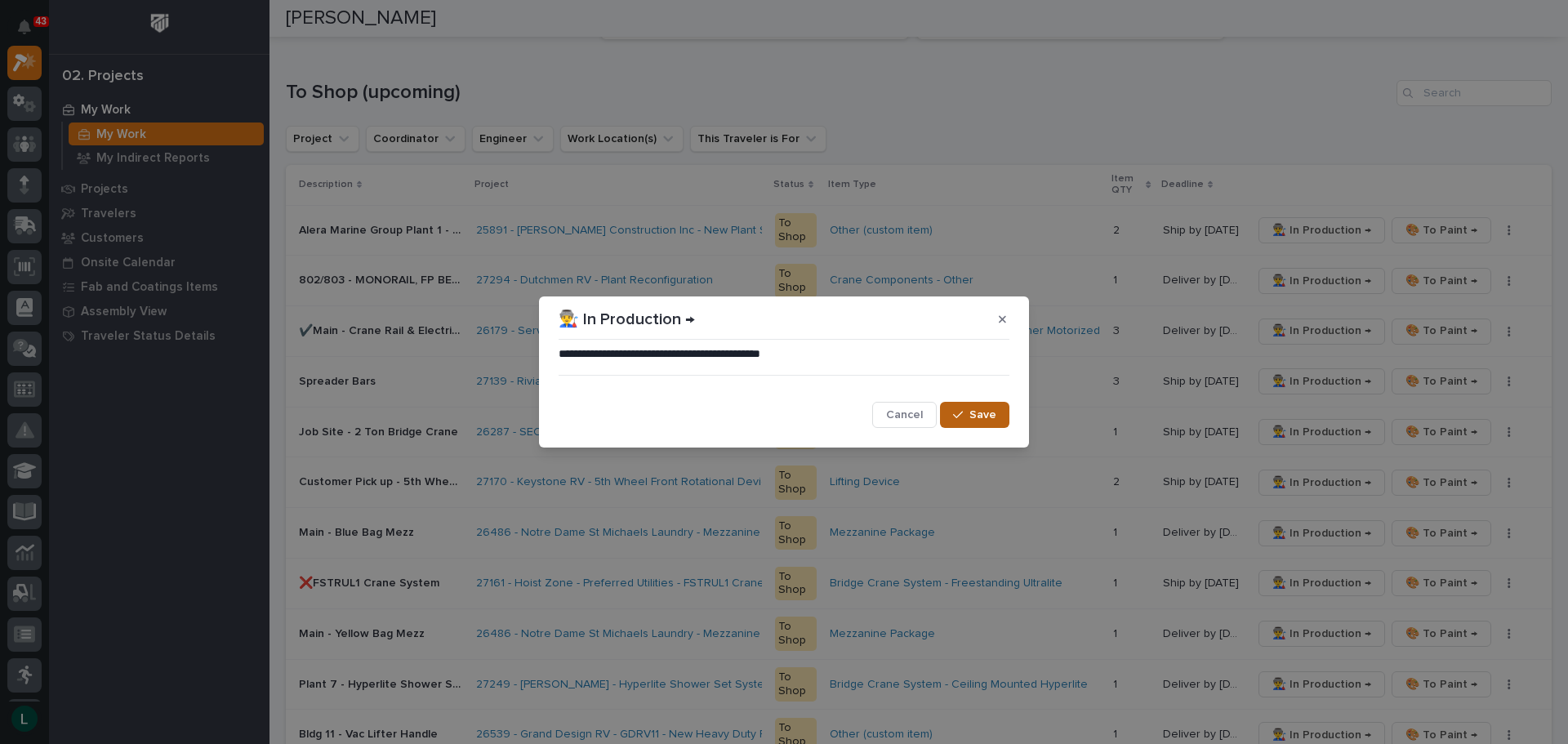
click at [991, 417] on span "Save" at bounding box center [982, 415] width 27 height 15
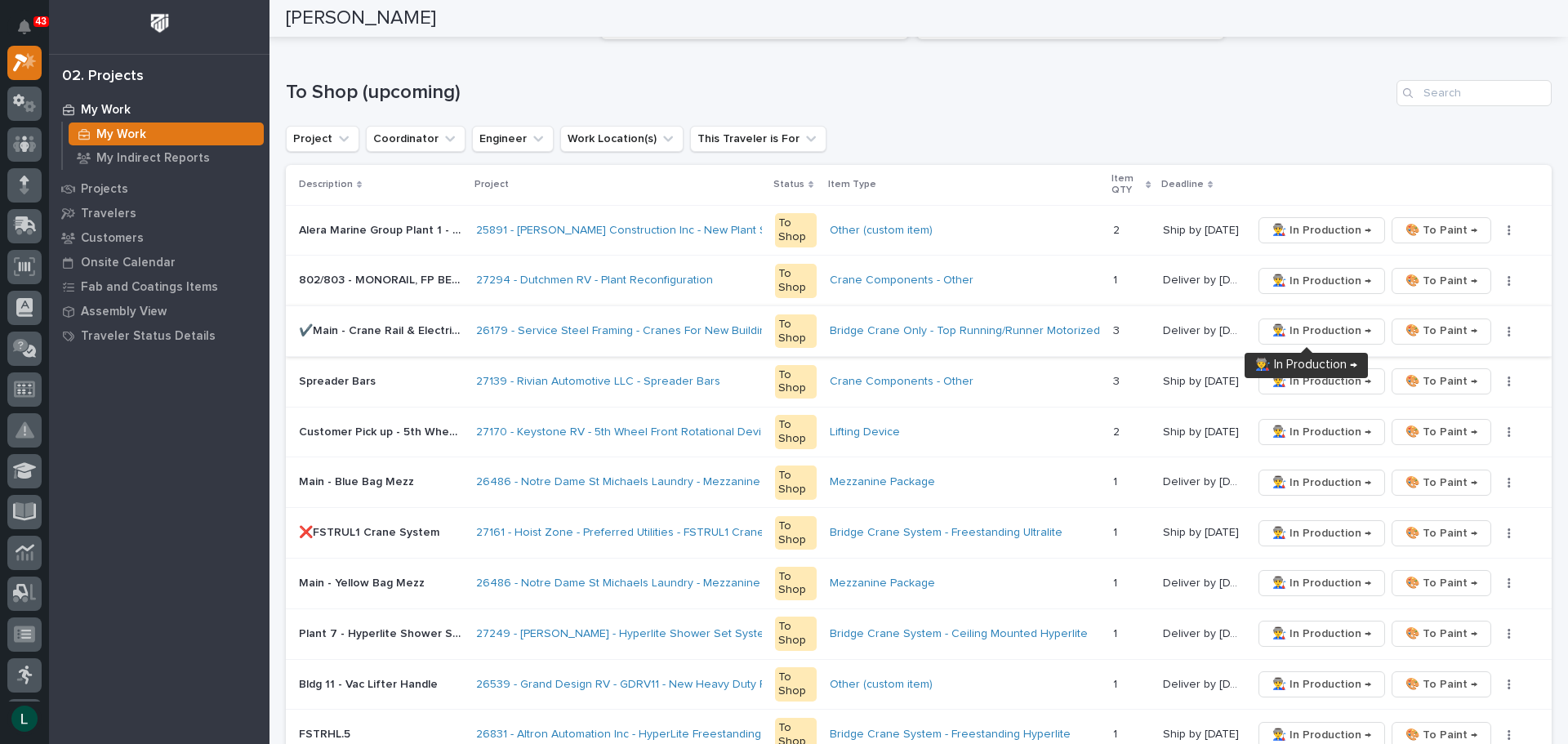
click at [1301, 327] on span "👨‍🏭 In Production →" at bounding box center [1321, 330] width 99 height 20
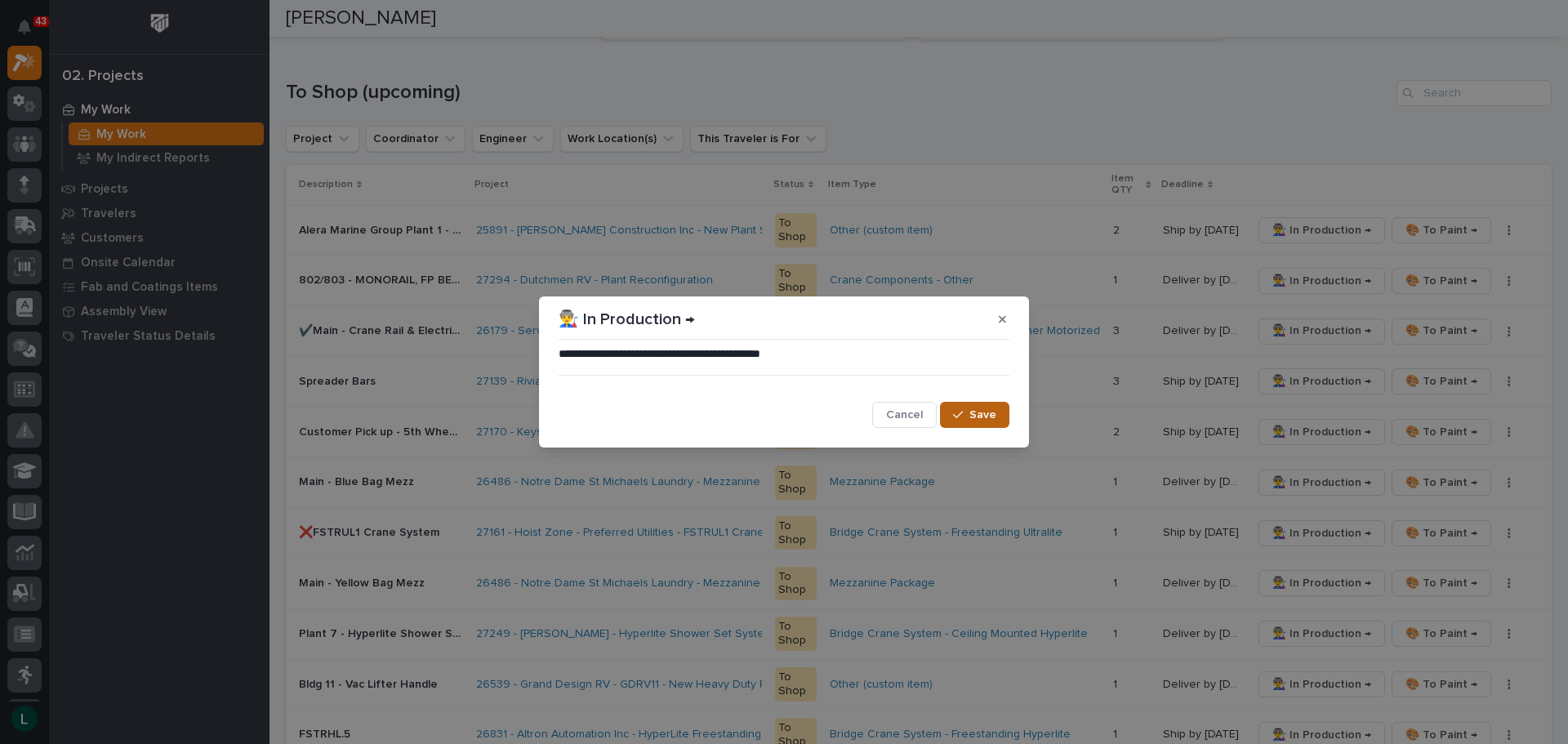
click at [987, 415] on span "Save" at bounding box center [982, 415] width 27 height 15
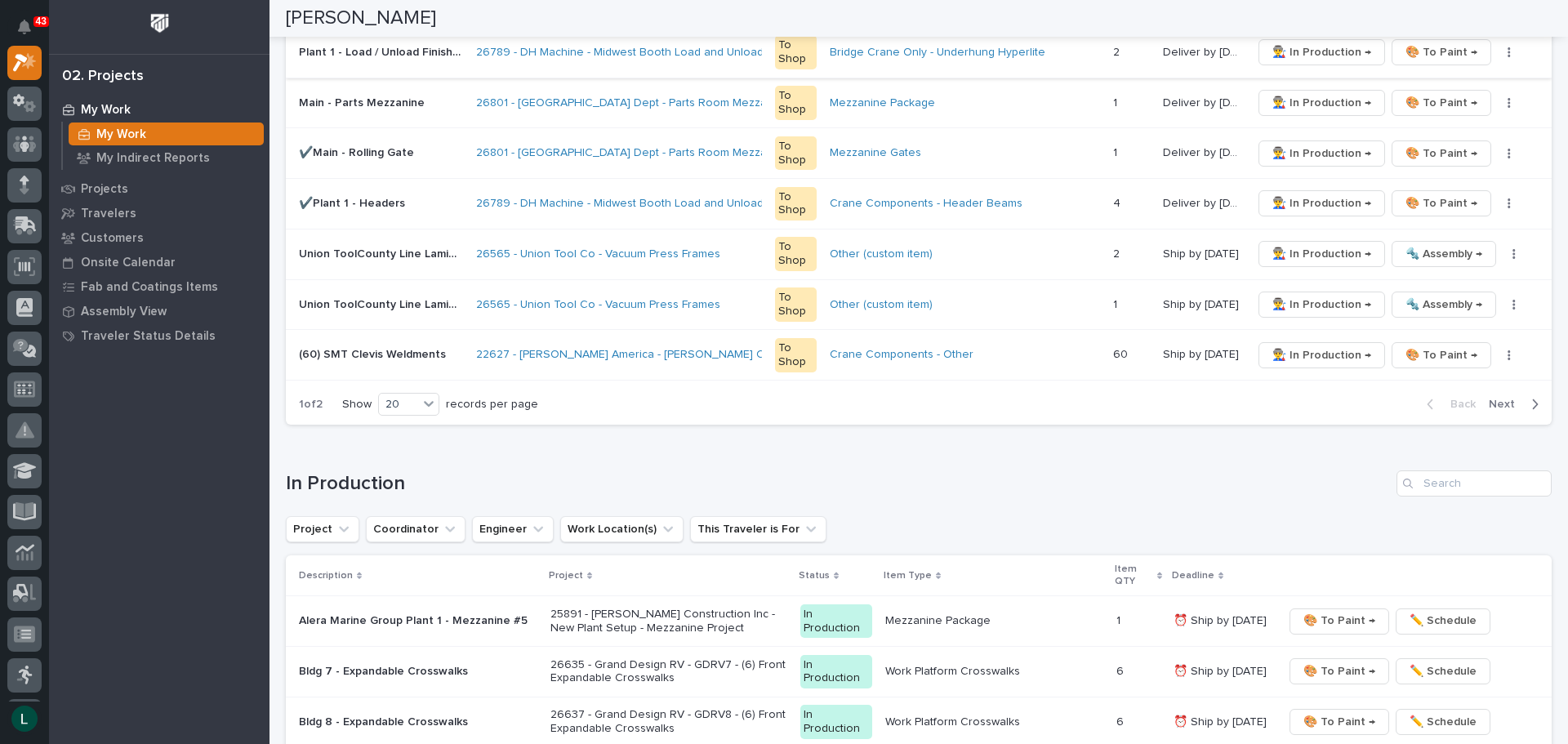
scroll to position [1143, 0]
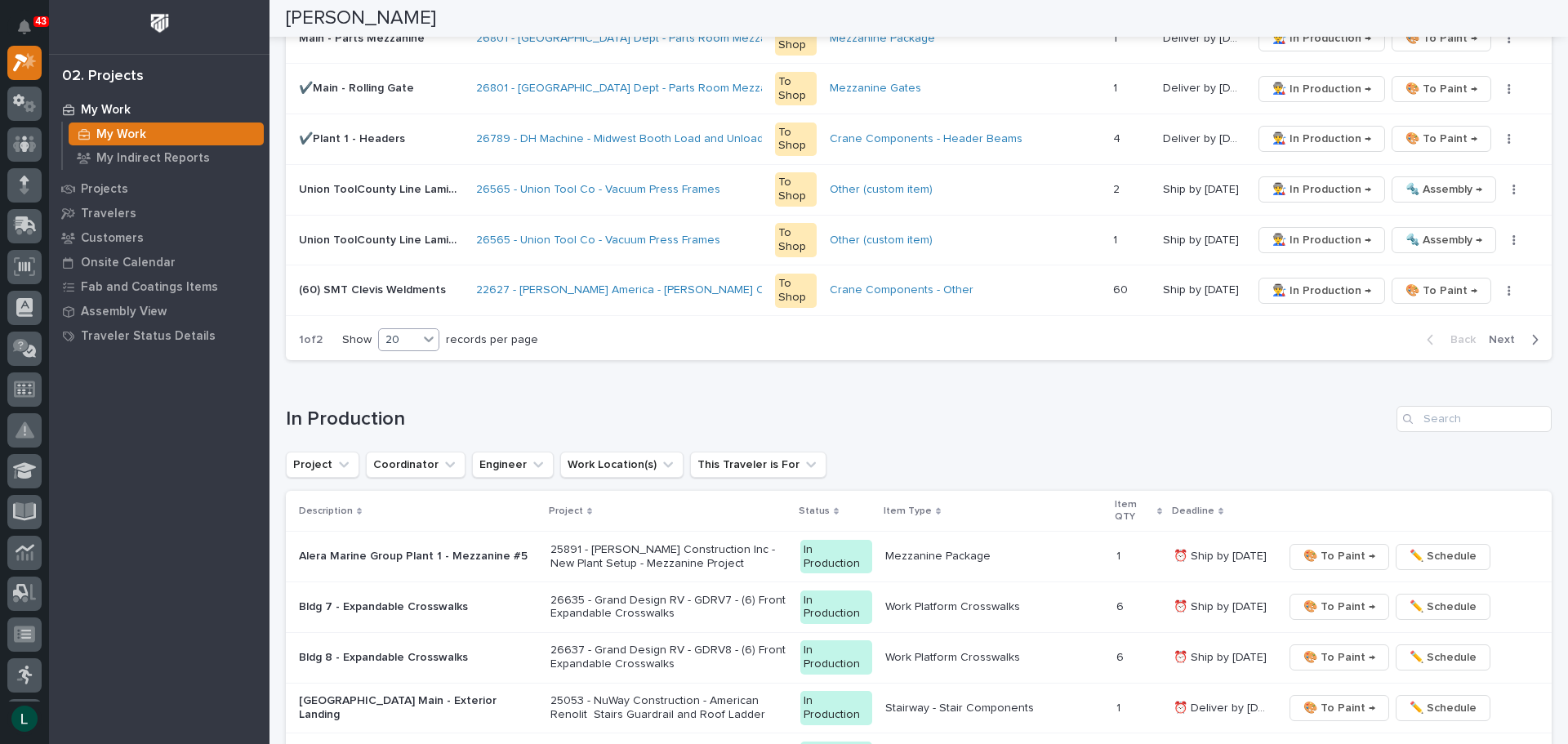
click at [418, 331] on div "20" at bounding box center [398, 340] width 39 height 17
click at [416, 398] on div "30" at bounding box center [410, 401] width 60 height 20
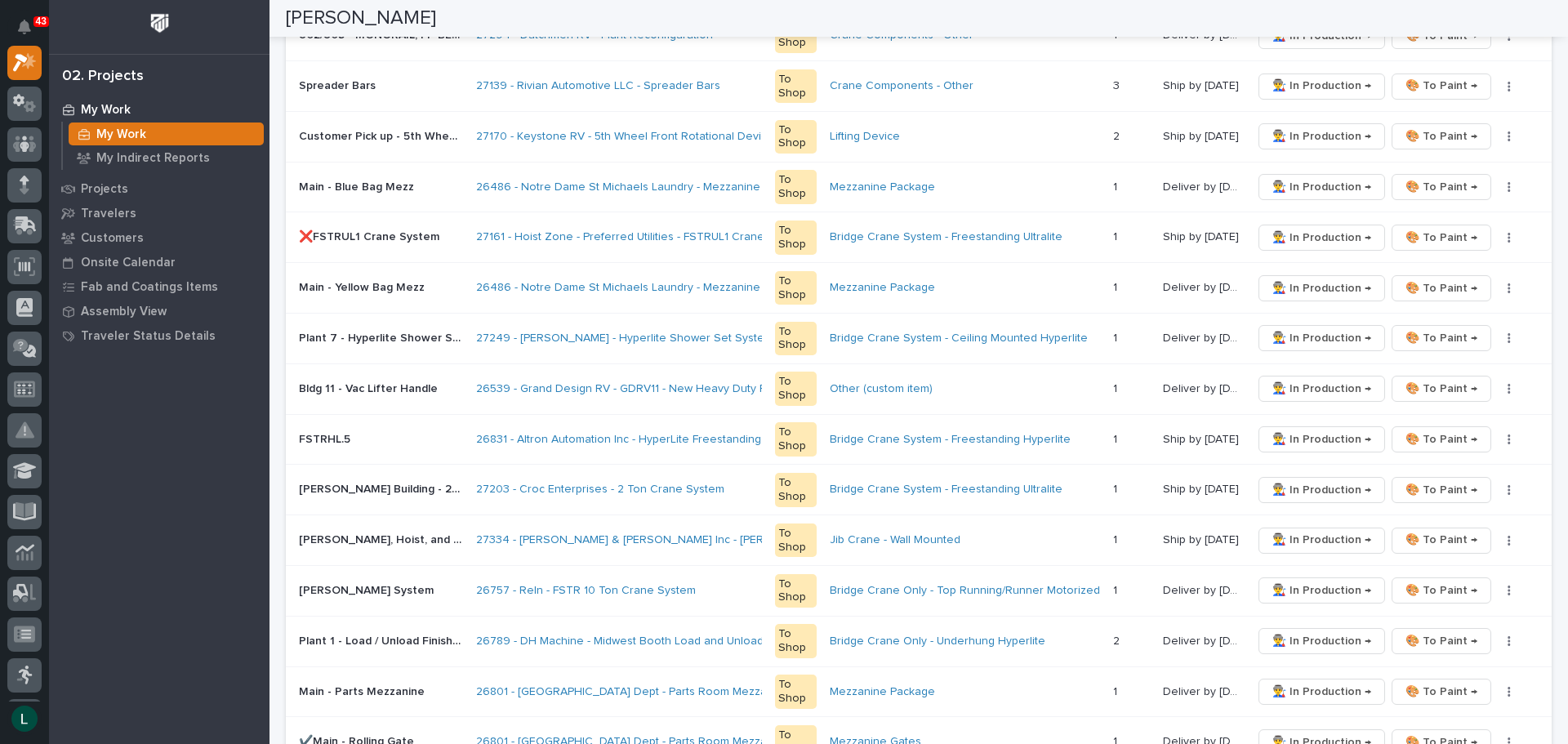
scroll to position [571, 0]
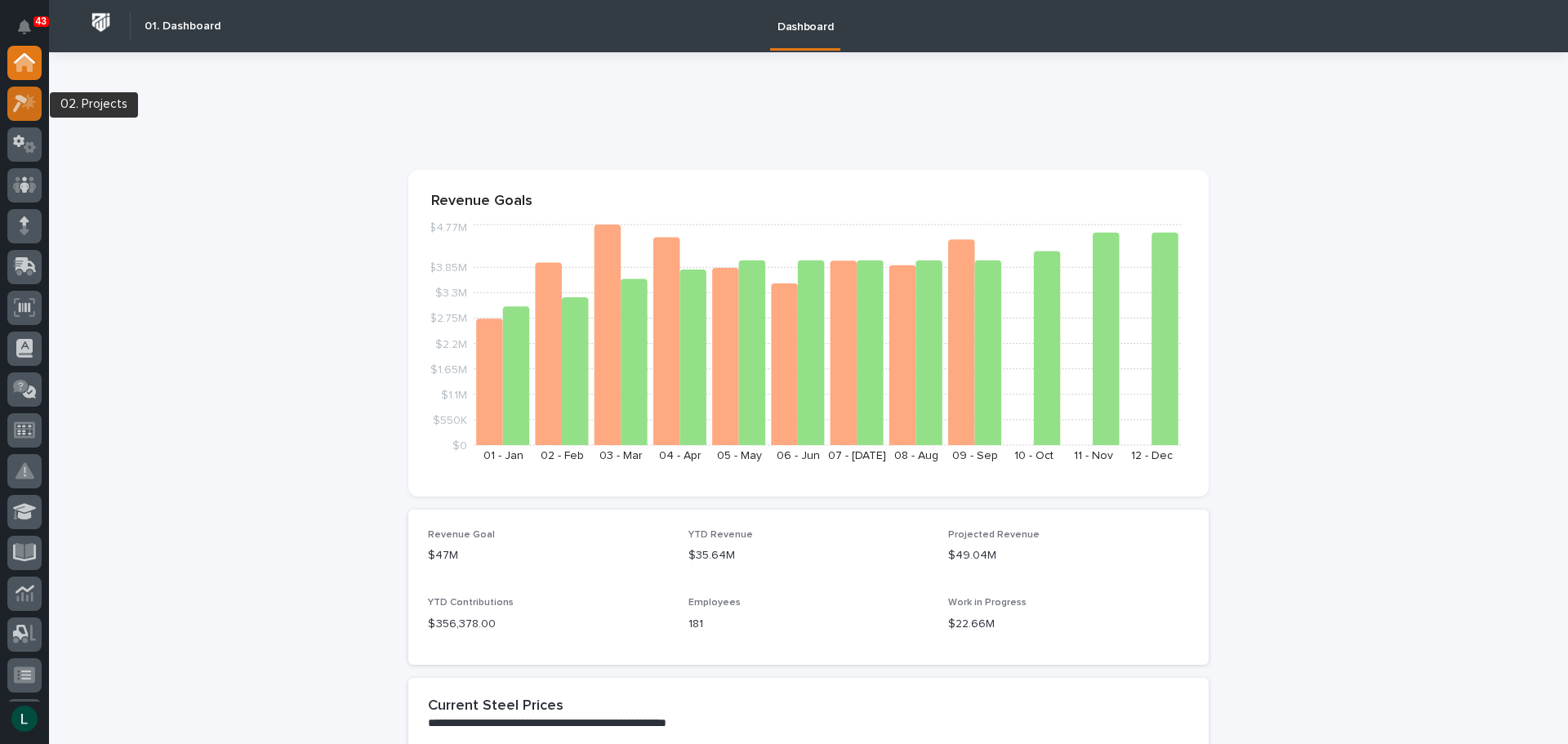
click at [19, 105] on icon at bounding box center [21, 104] width 15 height 18
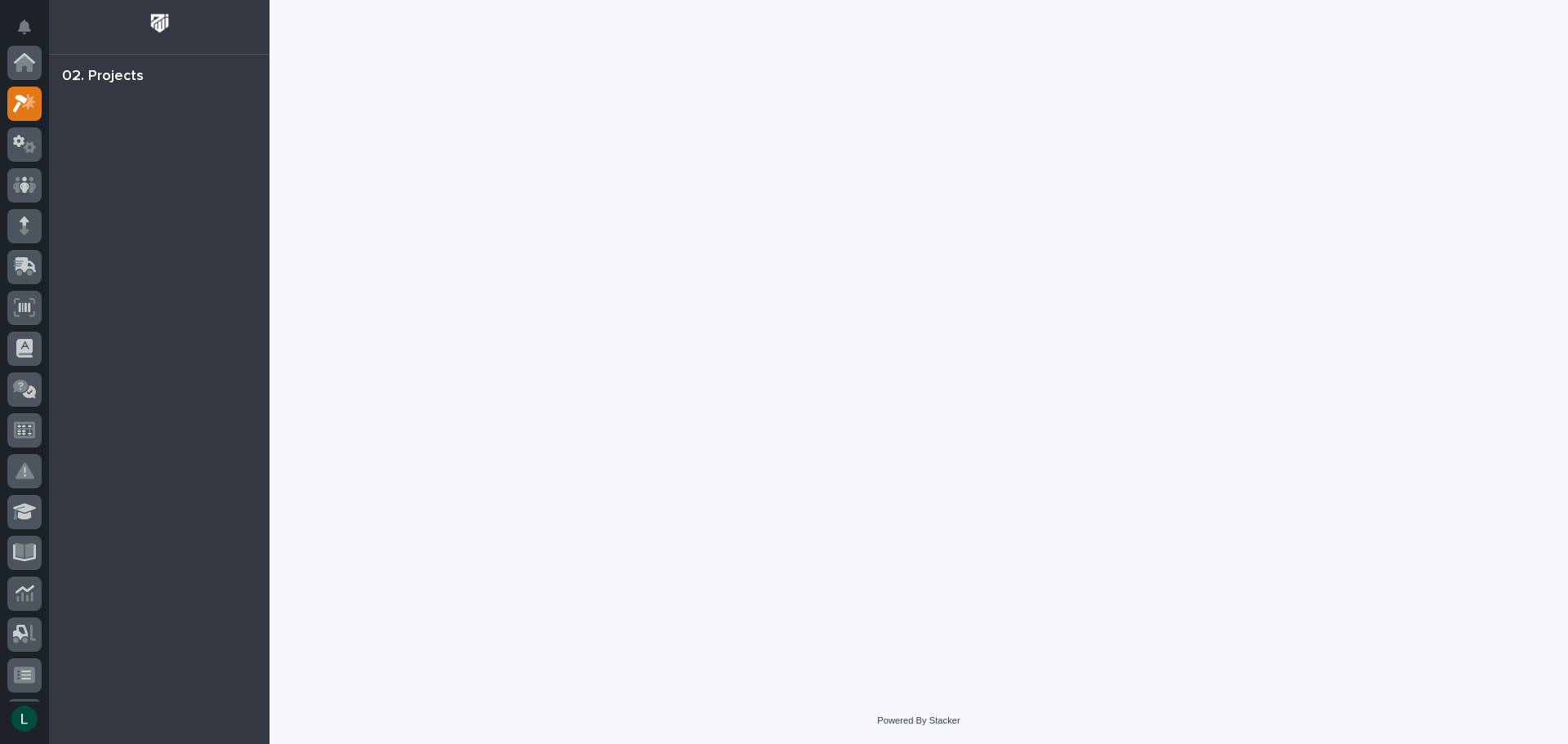
scroll to position [41, 0]
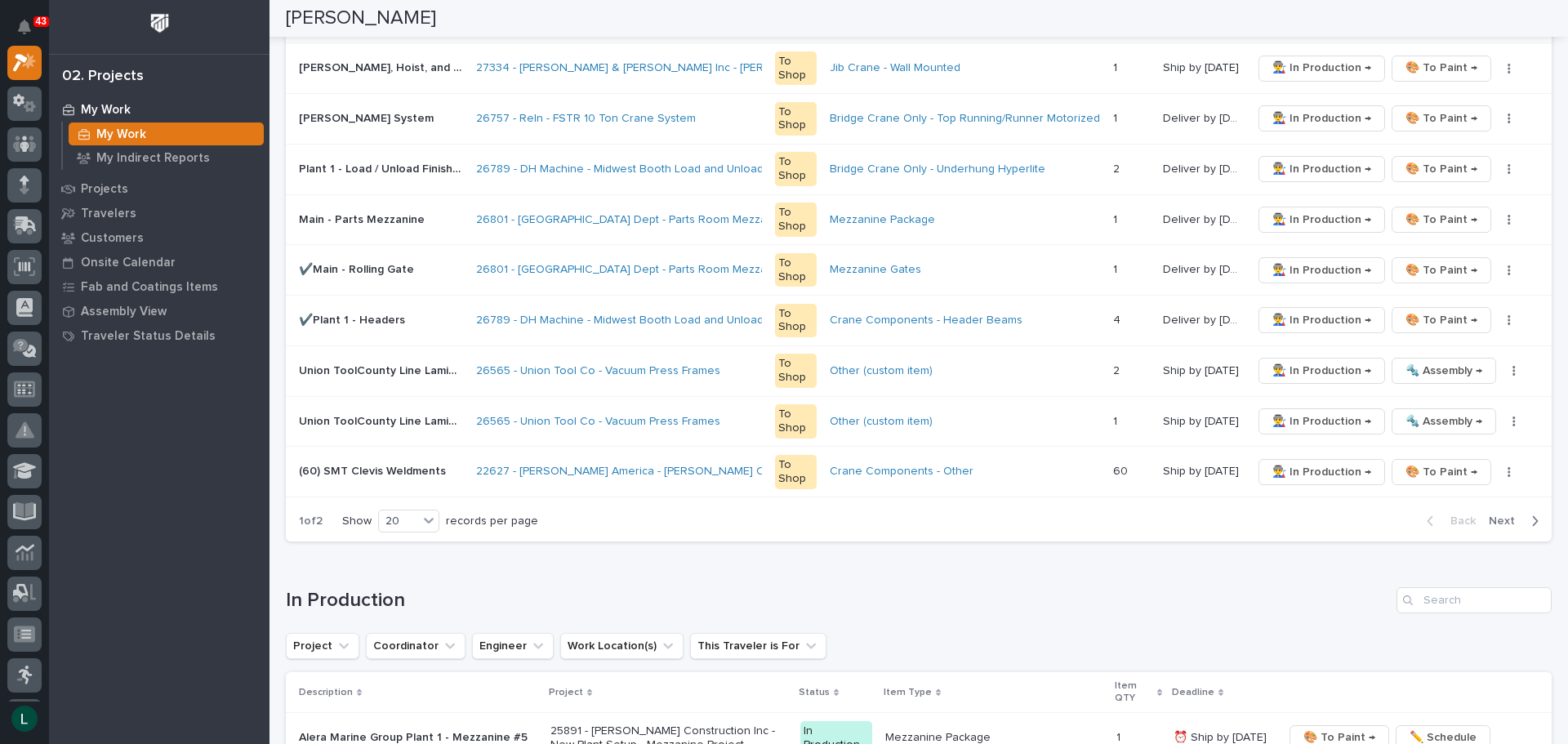
scroll to position [980, 0]
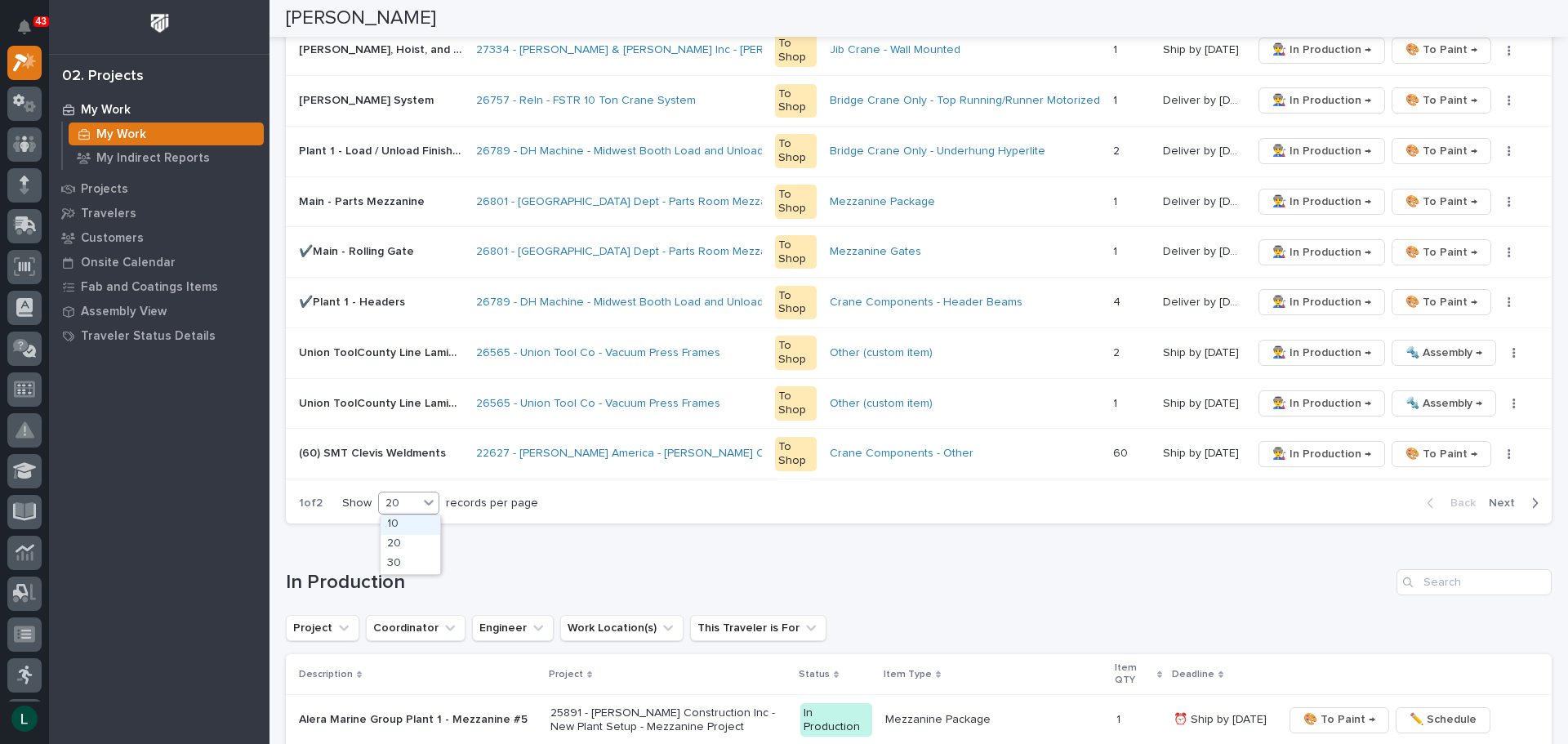
click at [399, 501] on div "20" at bounding box center [398, 503] width 39 height 17
click at [404, 564] on div "30" at bounding box center [410, 565] width 60 height 20
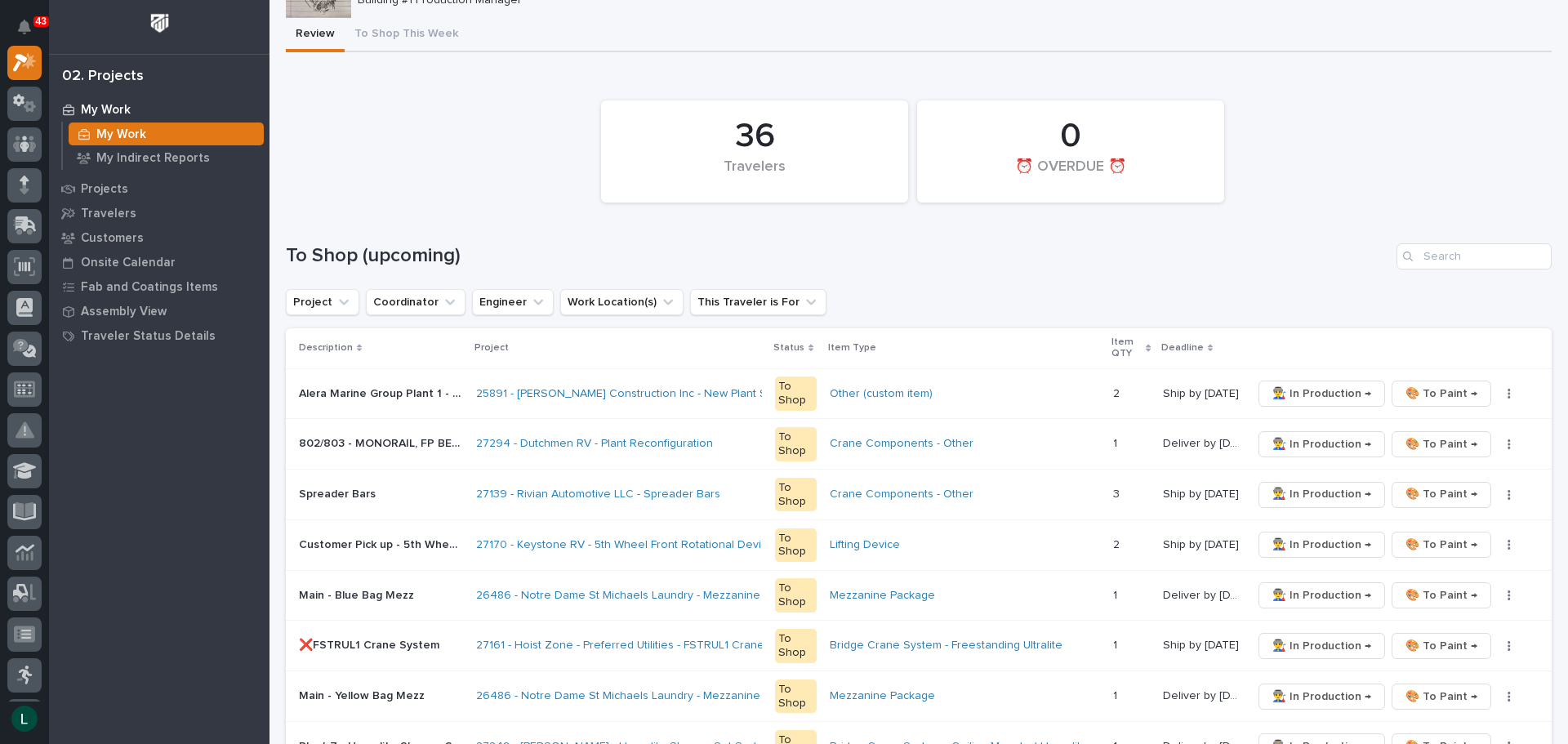
scroll to position [0, 0]
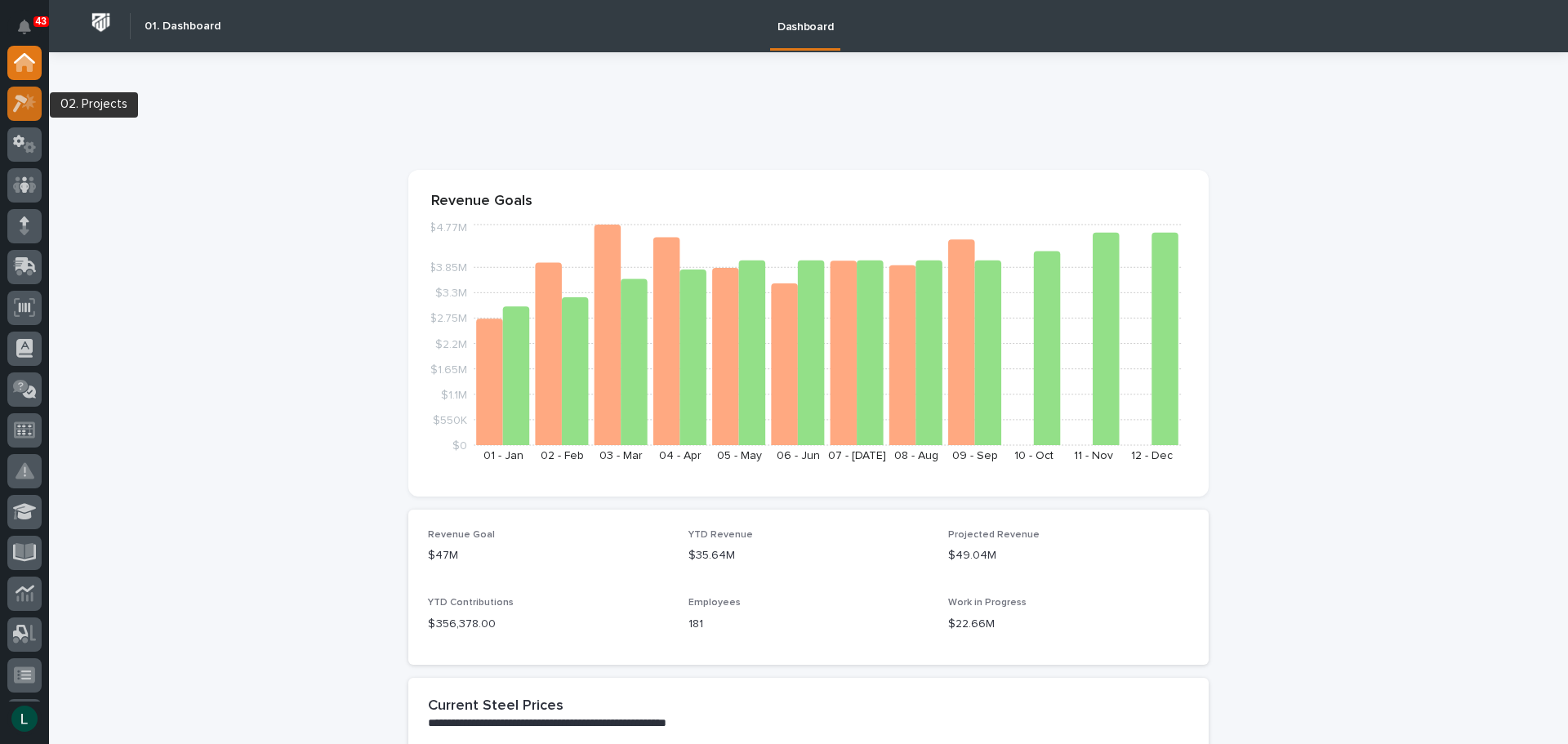
click at [29, 97] on icon at bounding box center [29, 101] width 14 height 17
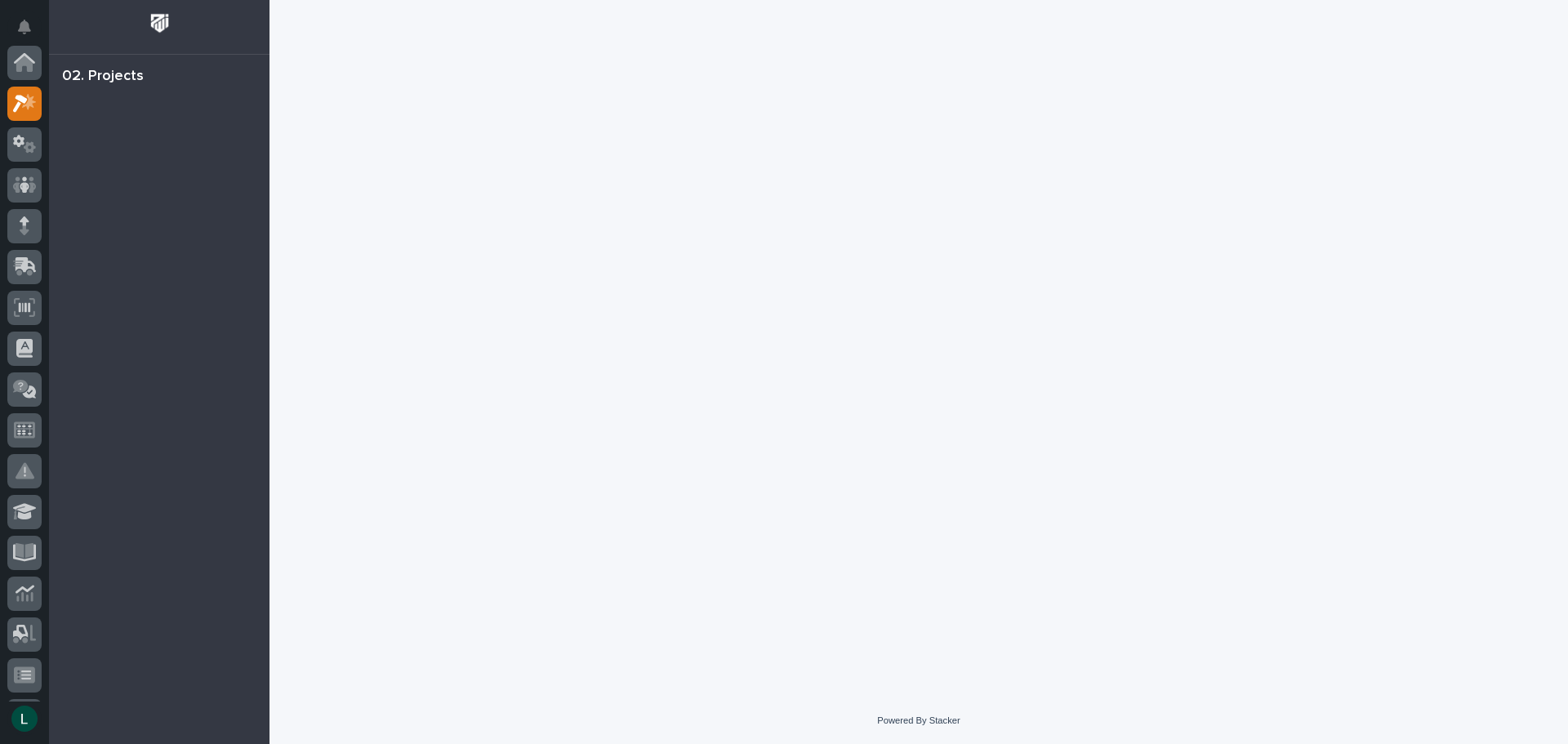
scroll to position [41, 0]
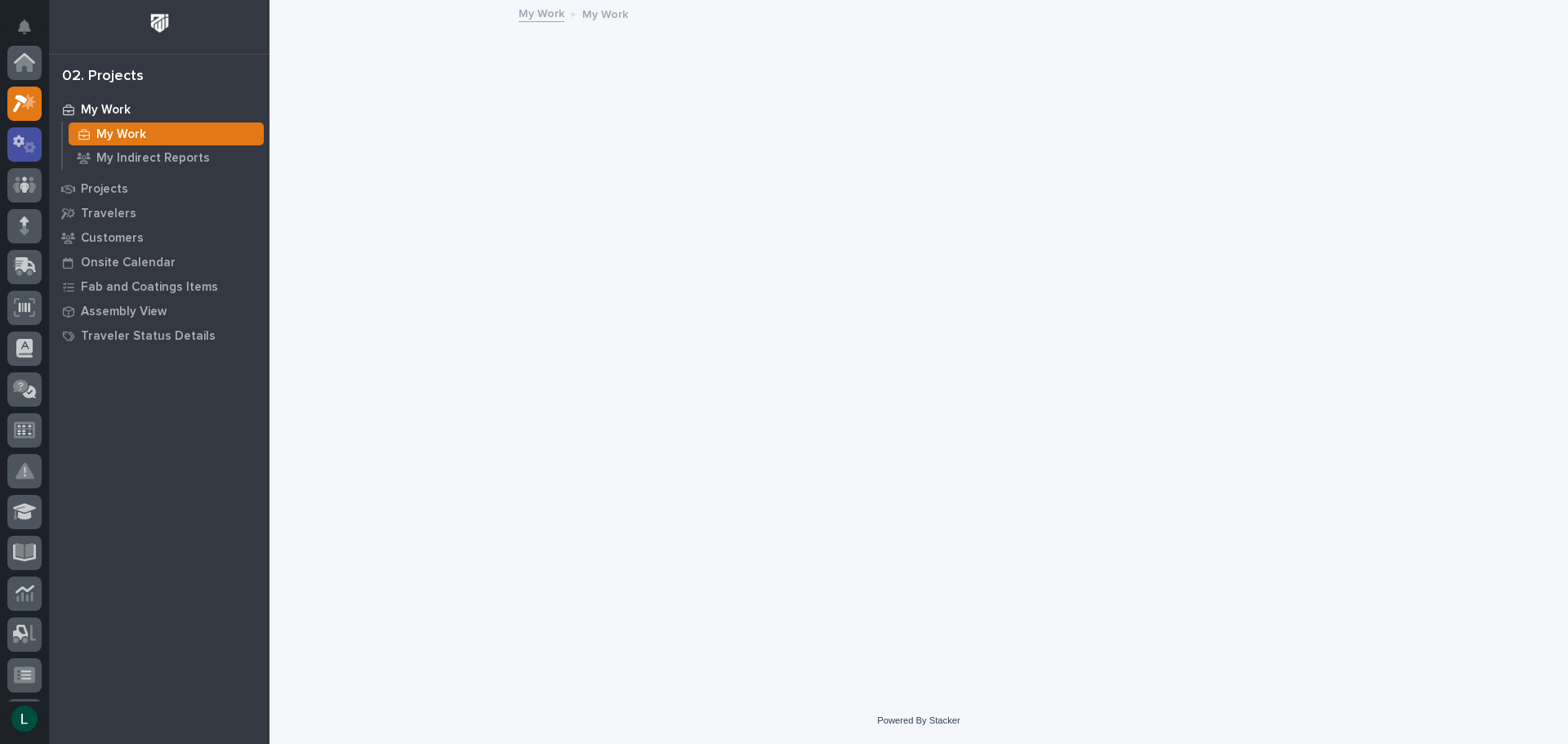
scroll to position [41, 0]
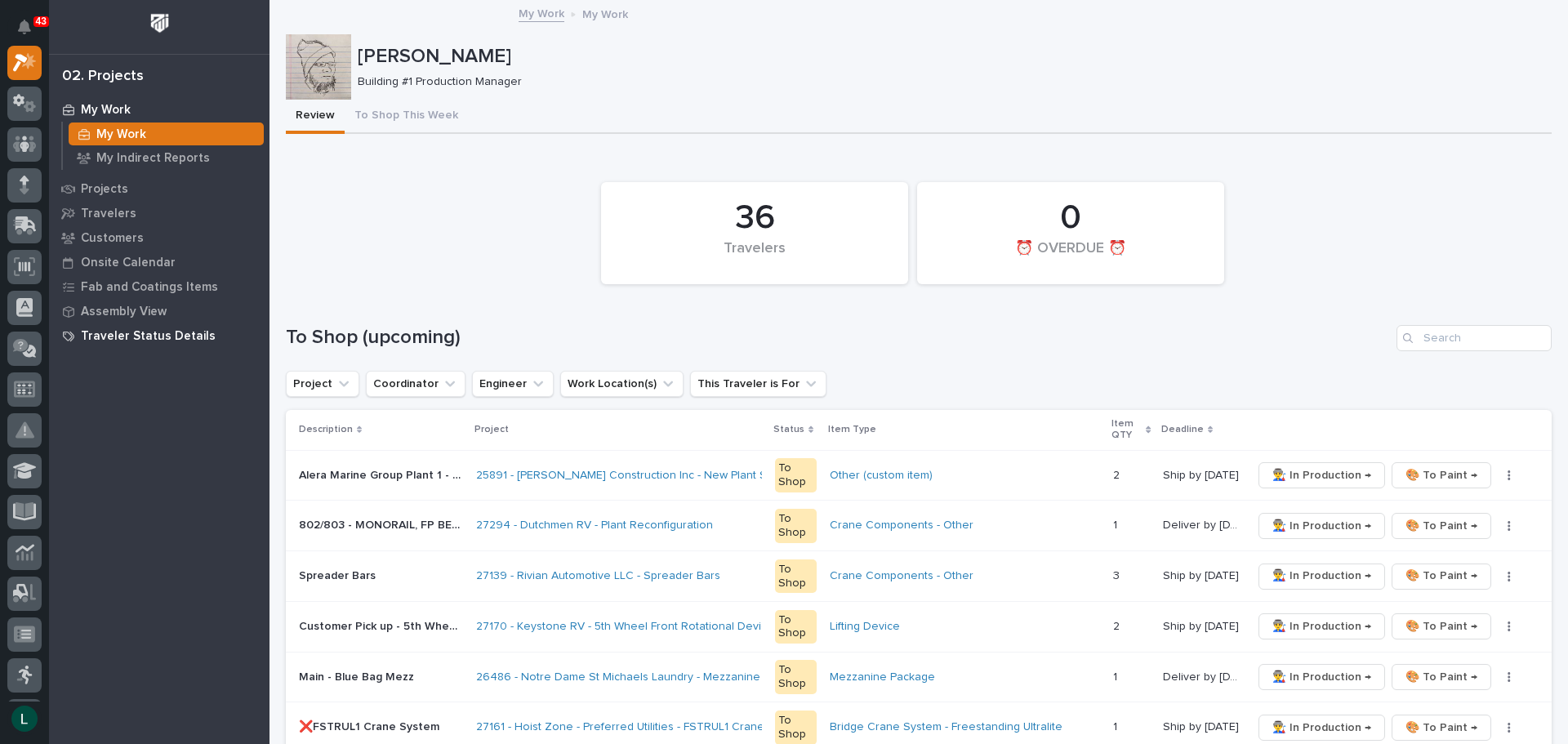
click at [141, 329] on p "Traveler Status Details" at bounding box center [148, 336] width 135 height 15
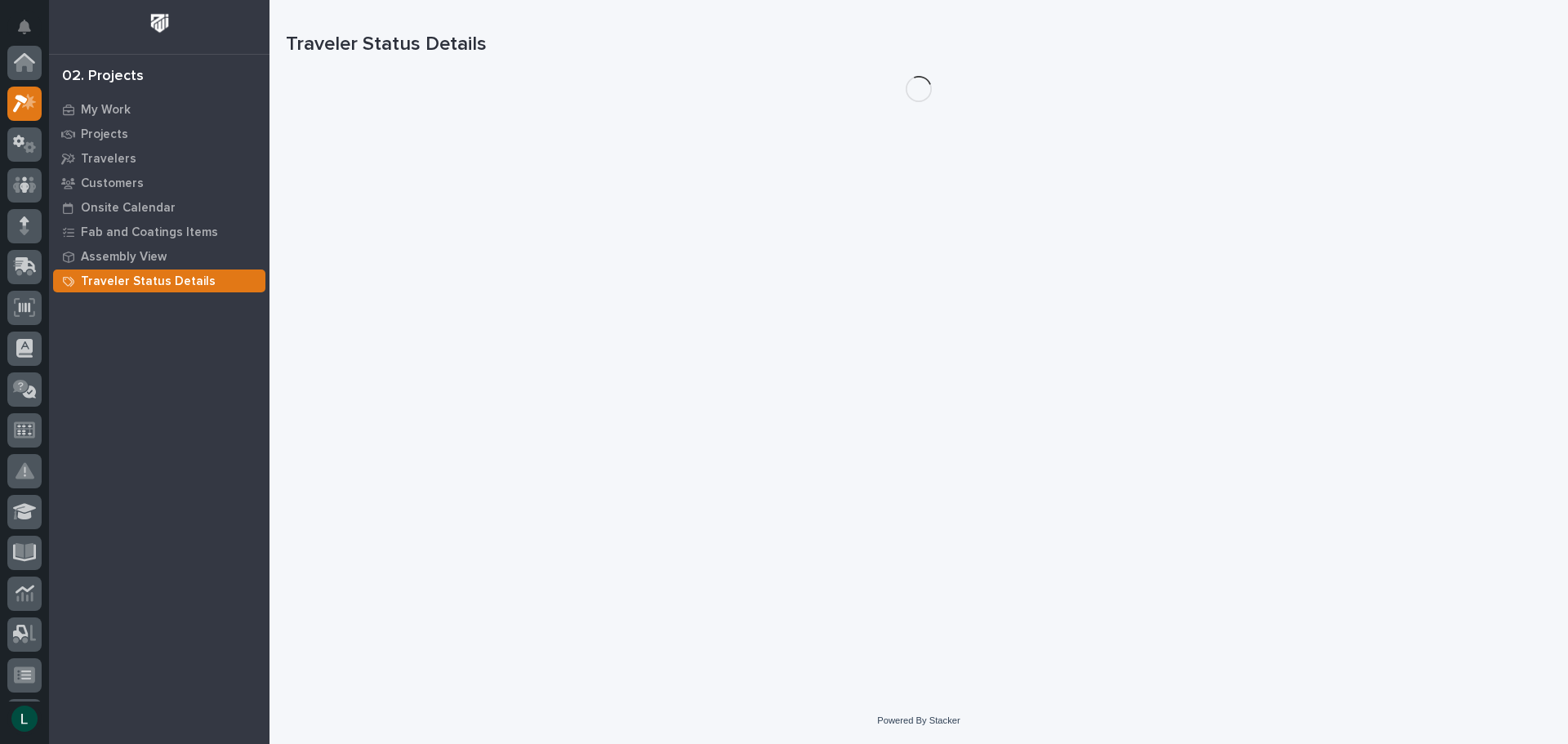
scroll to position [41, 0]
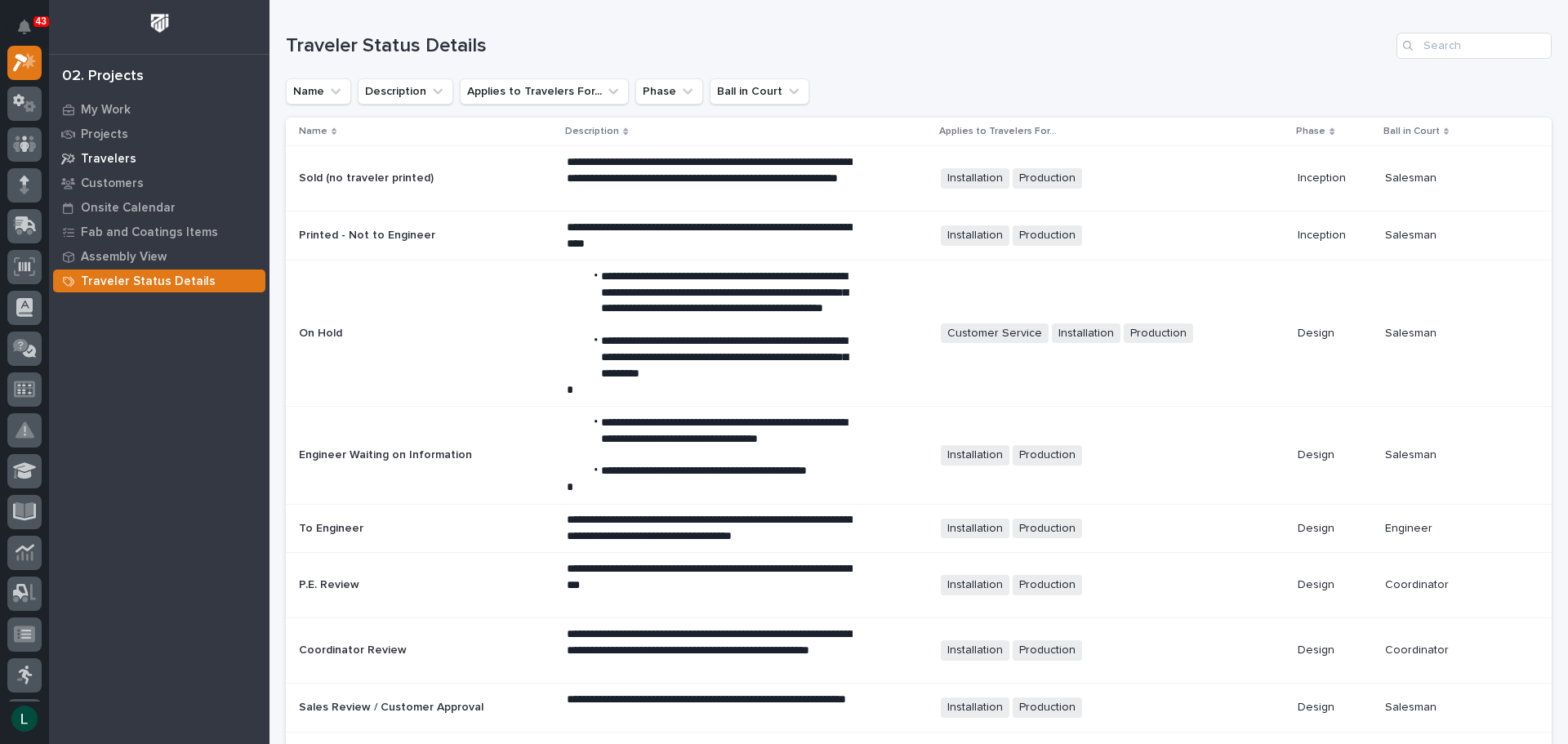
click at [106, 158] on p "Travelers" at bounding box center [108, 159] width 56 height 15
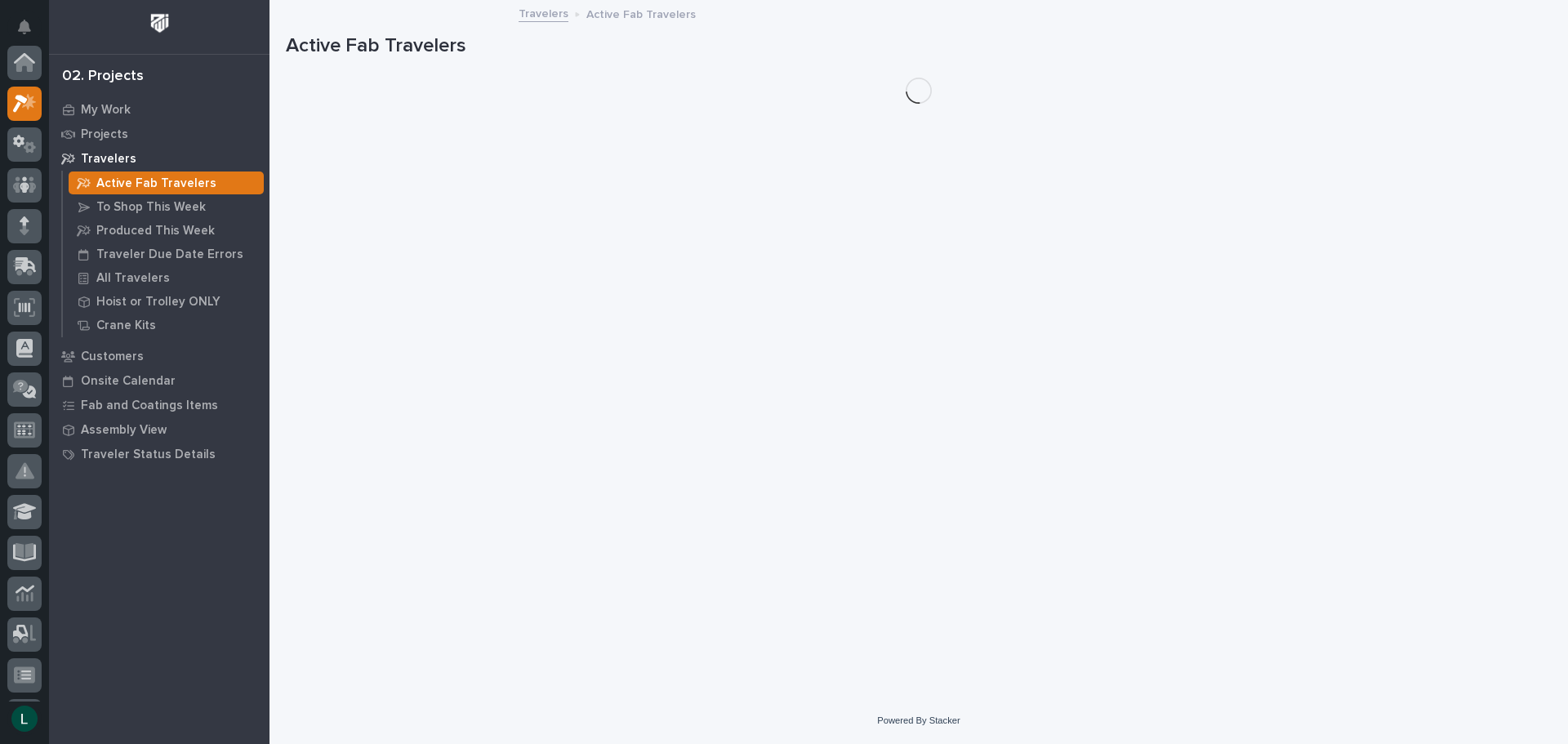
scroll to position [41, 0]
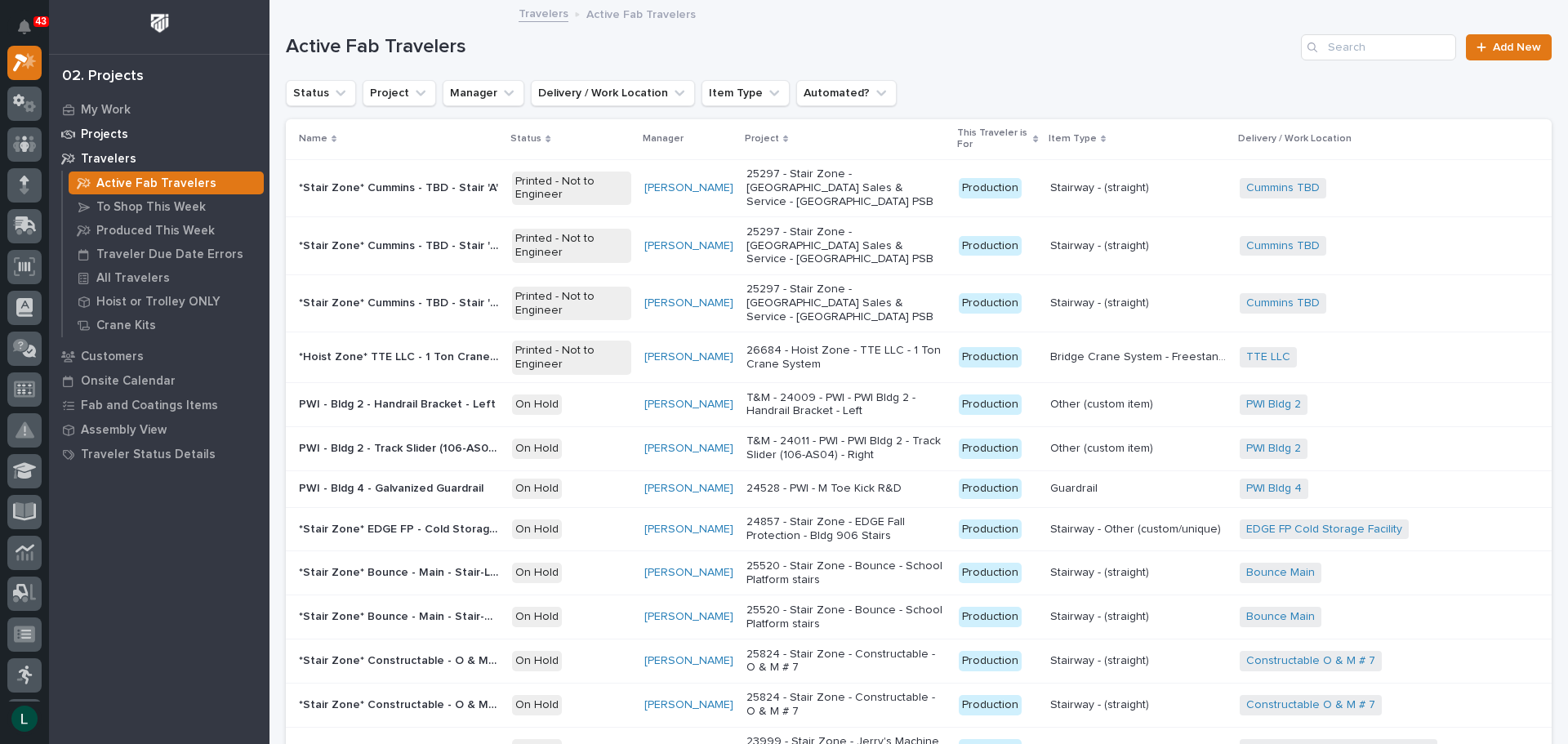
click at [109, 131] on p "Projects" at bounding box center [104, 135] width 47 height 15
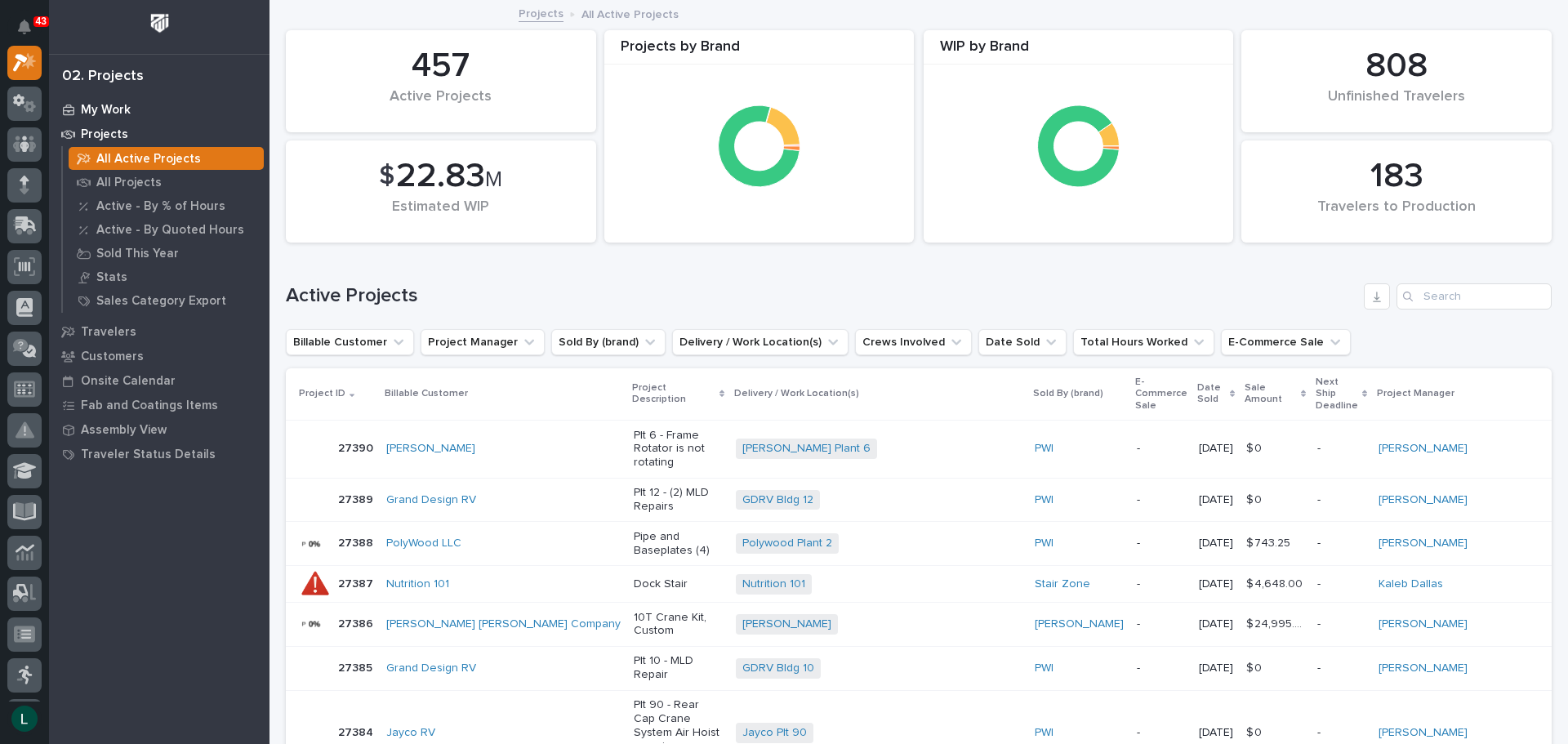
click at [111, 106] on p "My Work" at bounding box center [105, 110] width 50 height 15
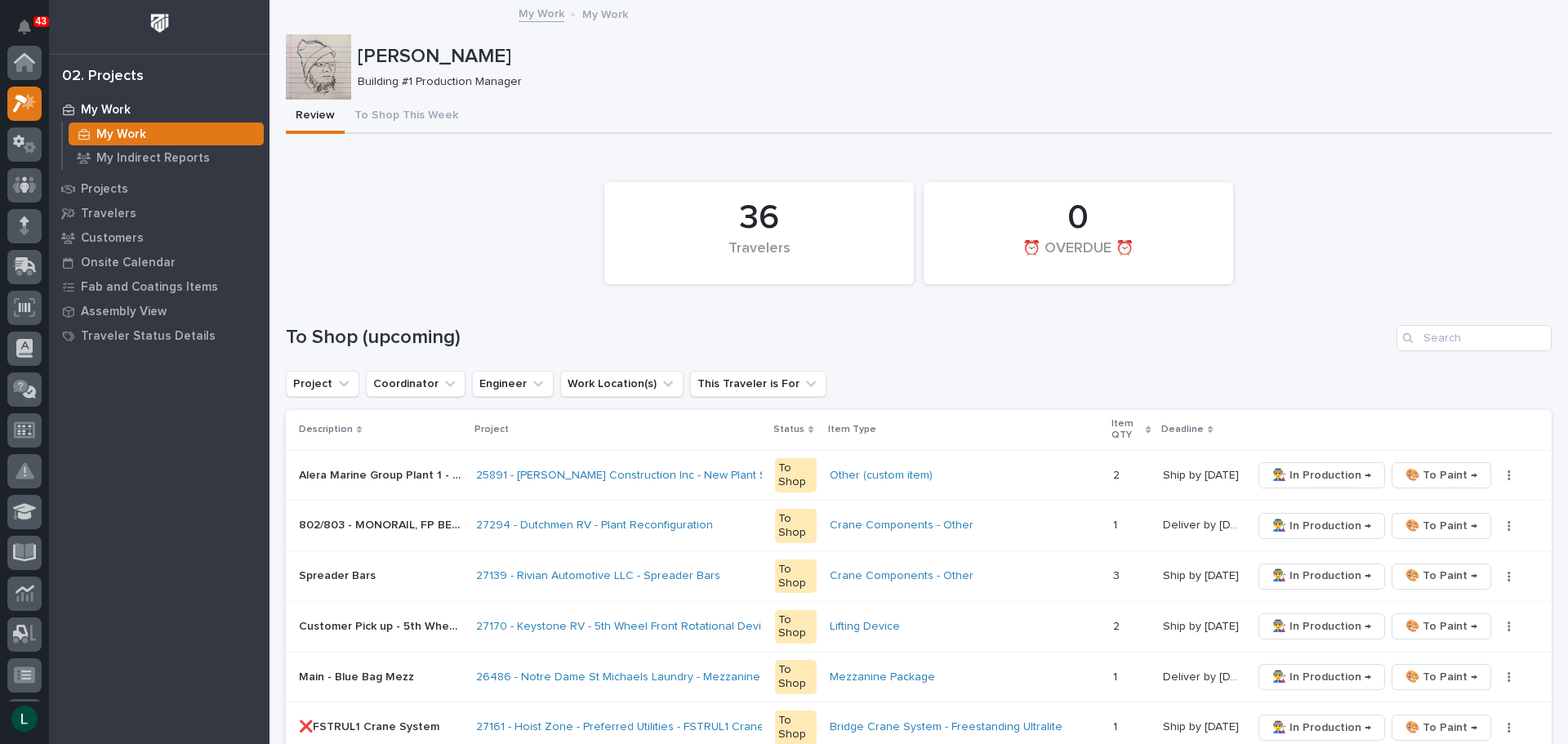
scroll to position [41, 0]
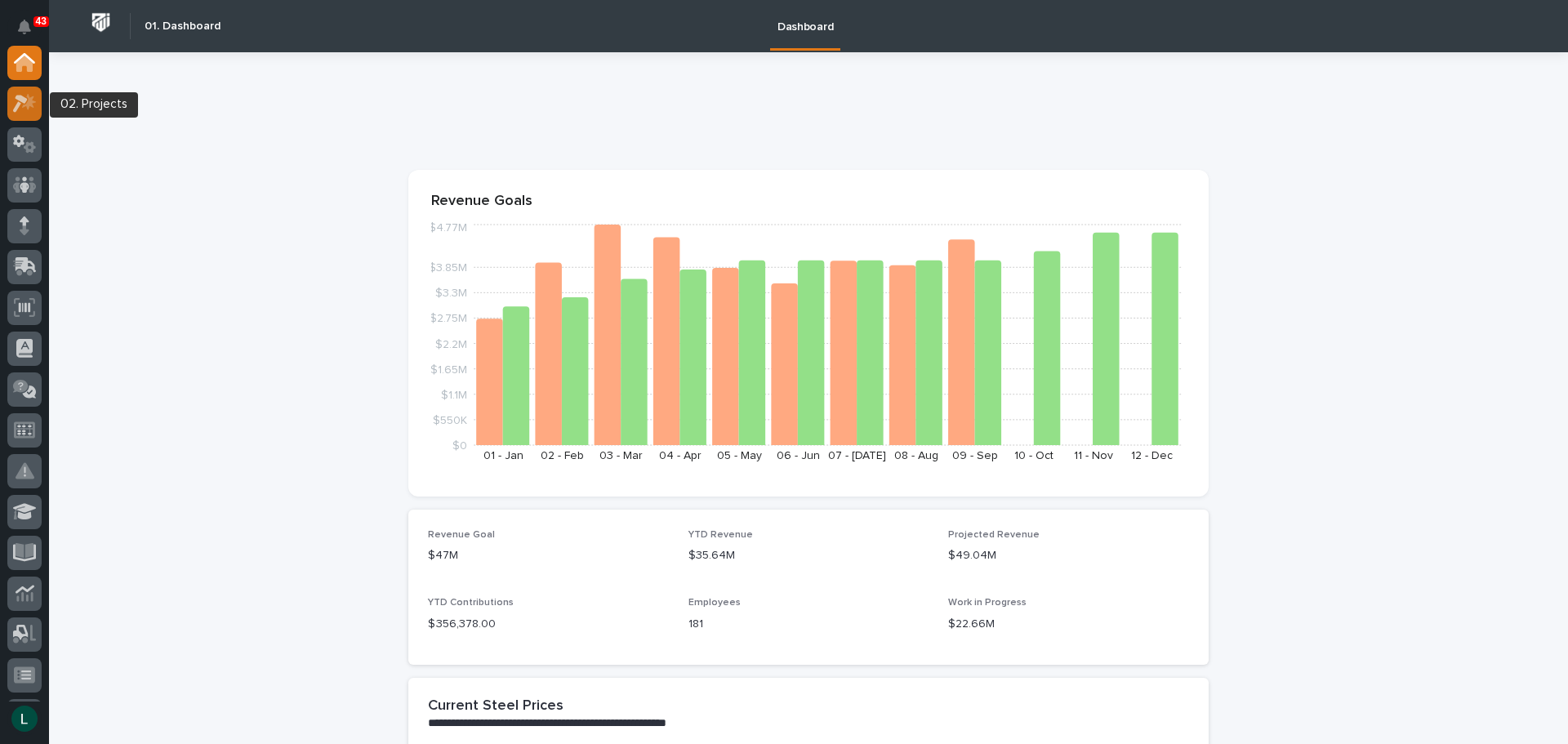
click at [28, 99] on icon at bounding box center [29, 101] width 14 height 17
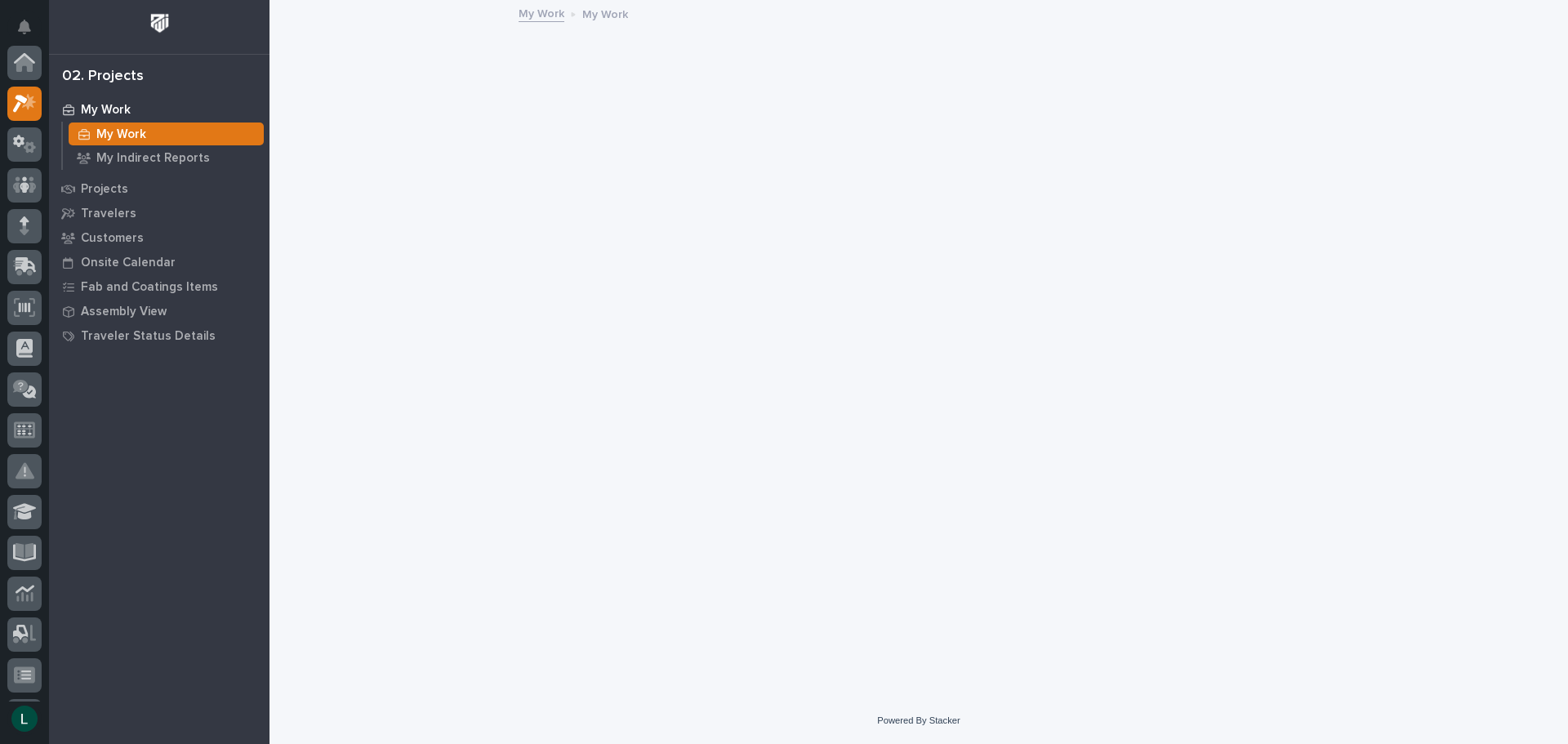
scroll to position [41, 0]
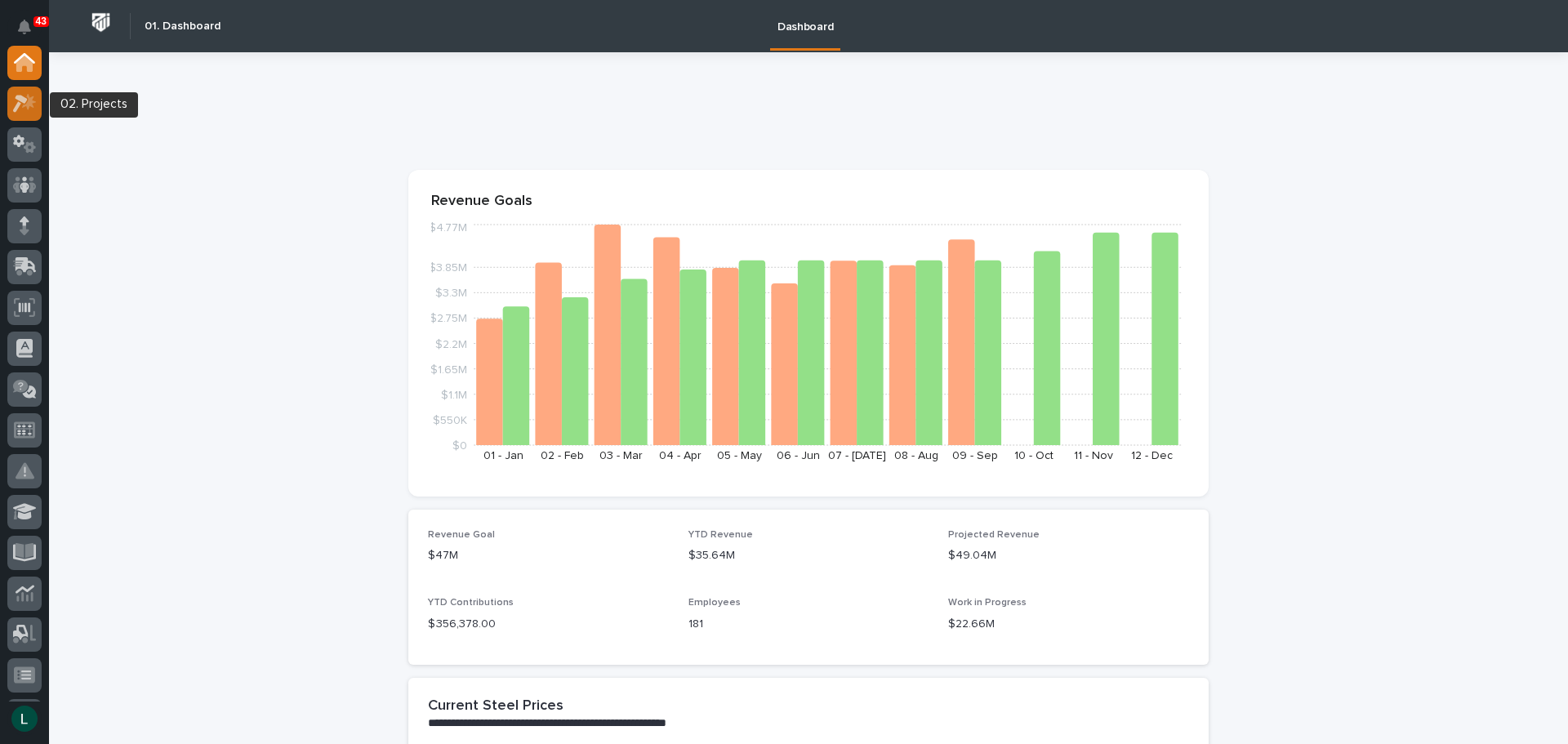
click at [22, 98] on icon at bounding box center [21, 104] width 15 height 18
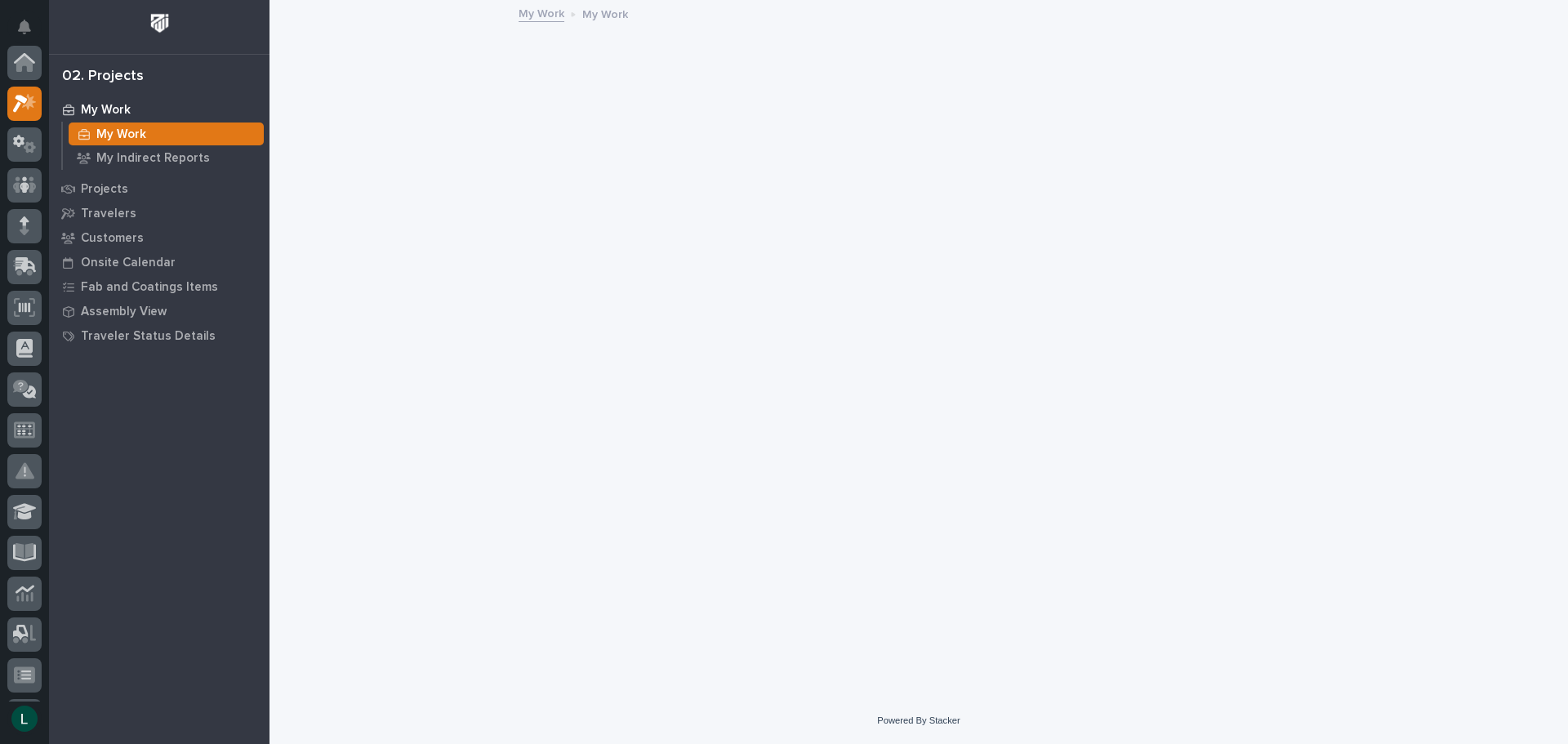
scroll to position [41, 0]
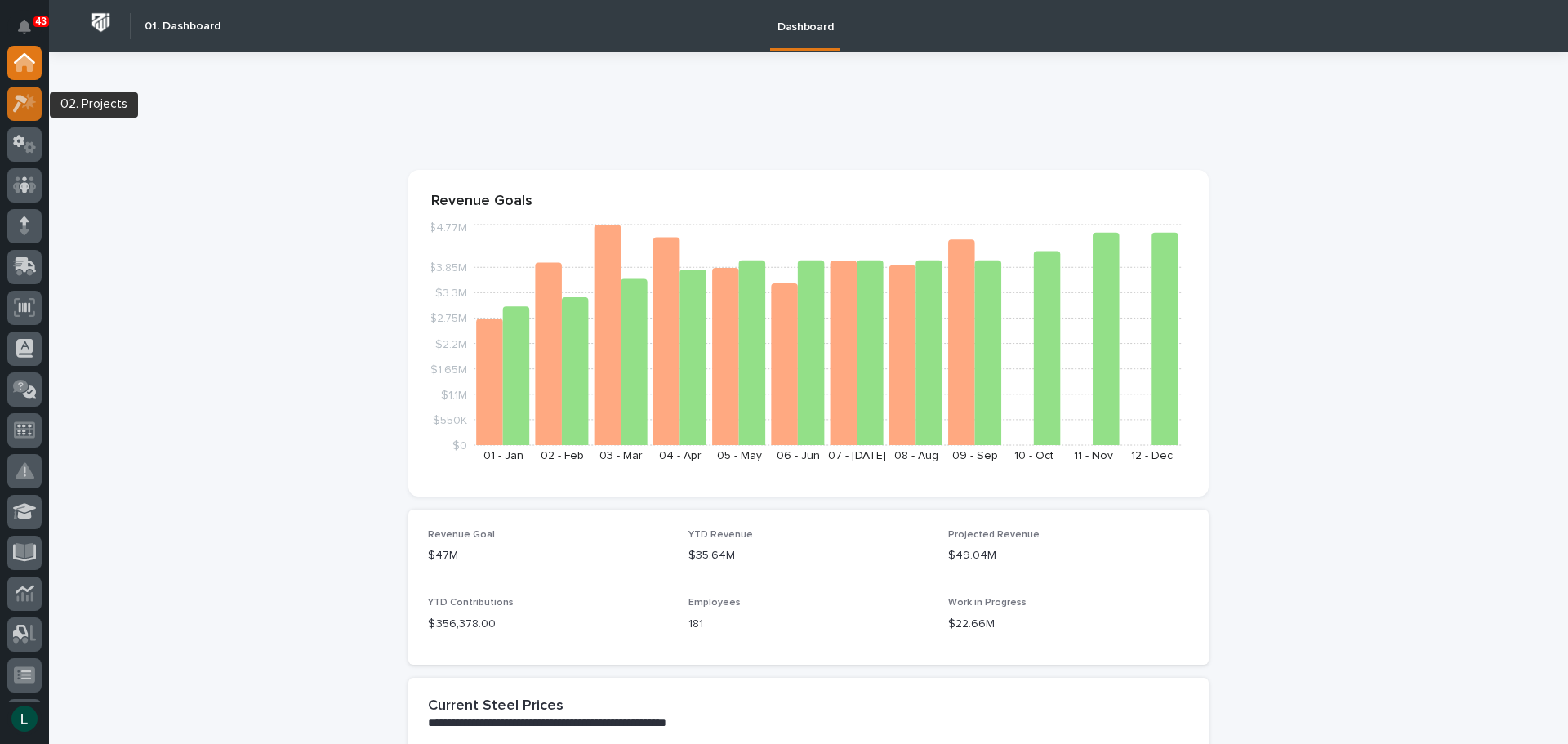
click at [27, 95] on icon at bounding box center [25, 103] width 24 height 19
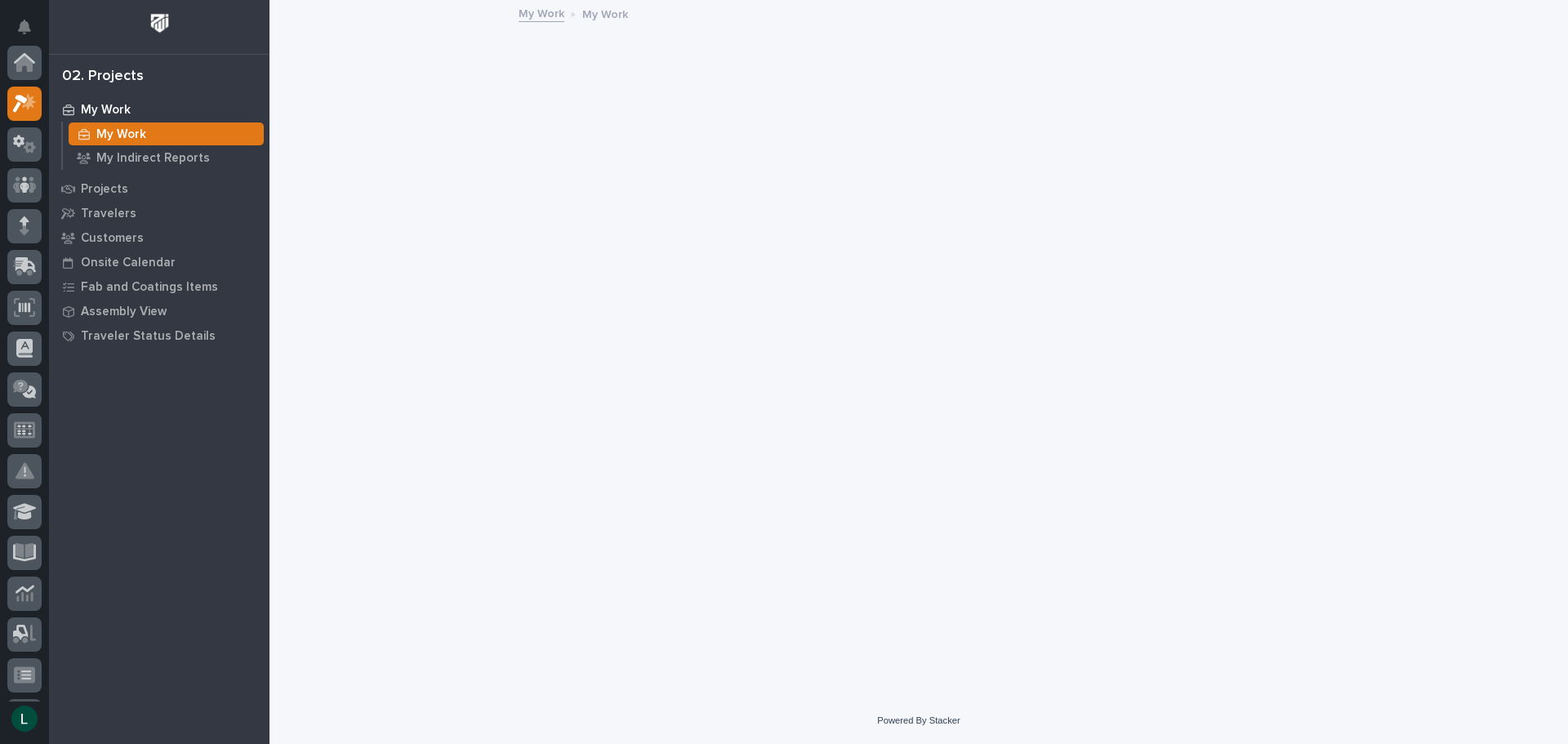
scroll to position [41, 0]
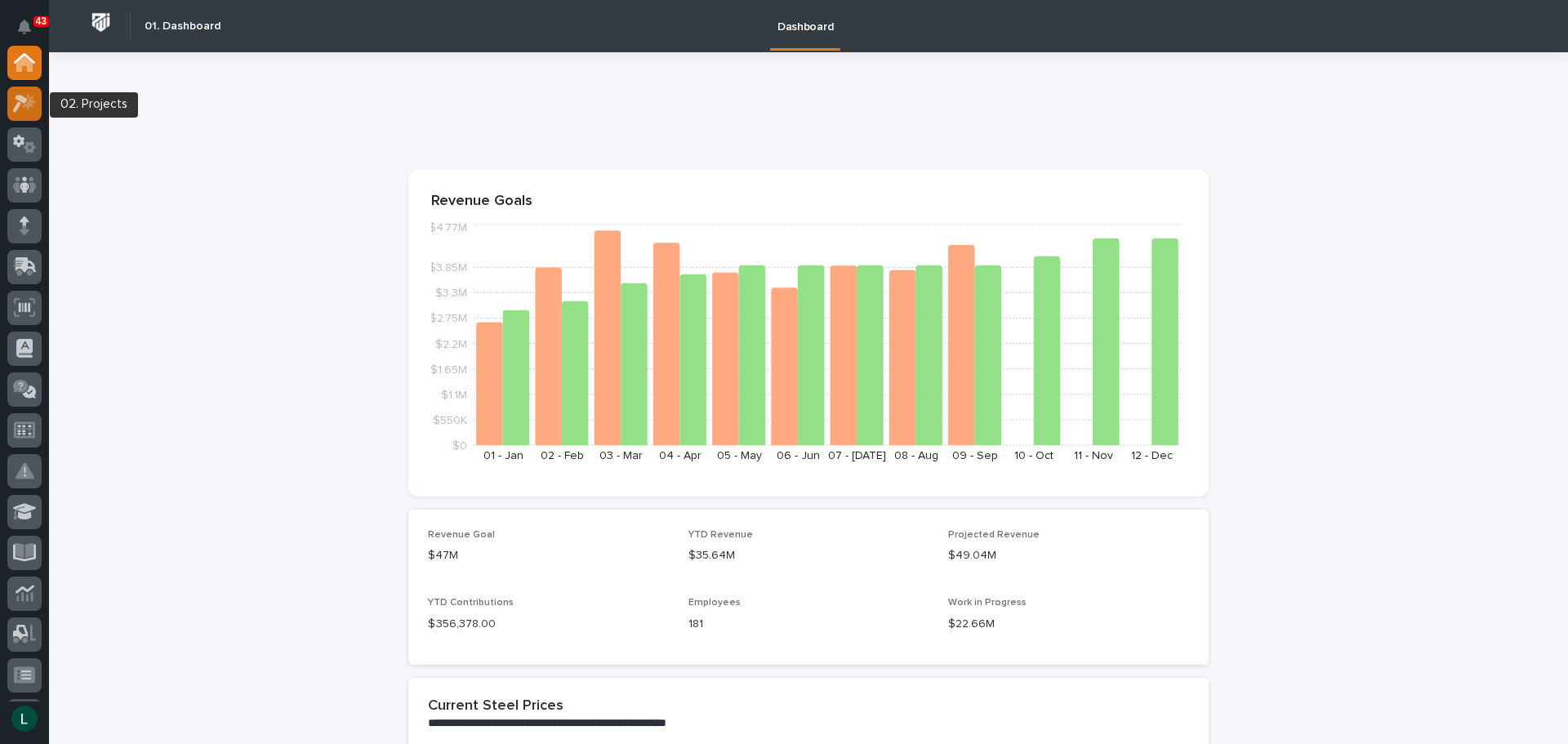
click at [22, 100] on icon at bounding box center [21, 104] width 15 height 18
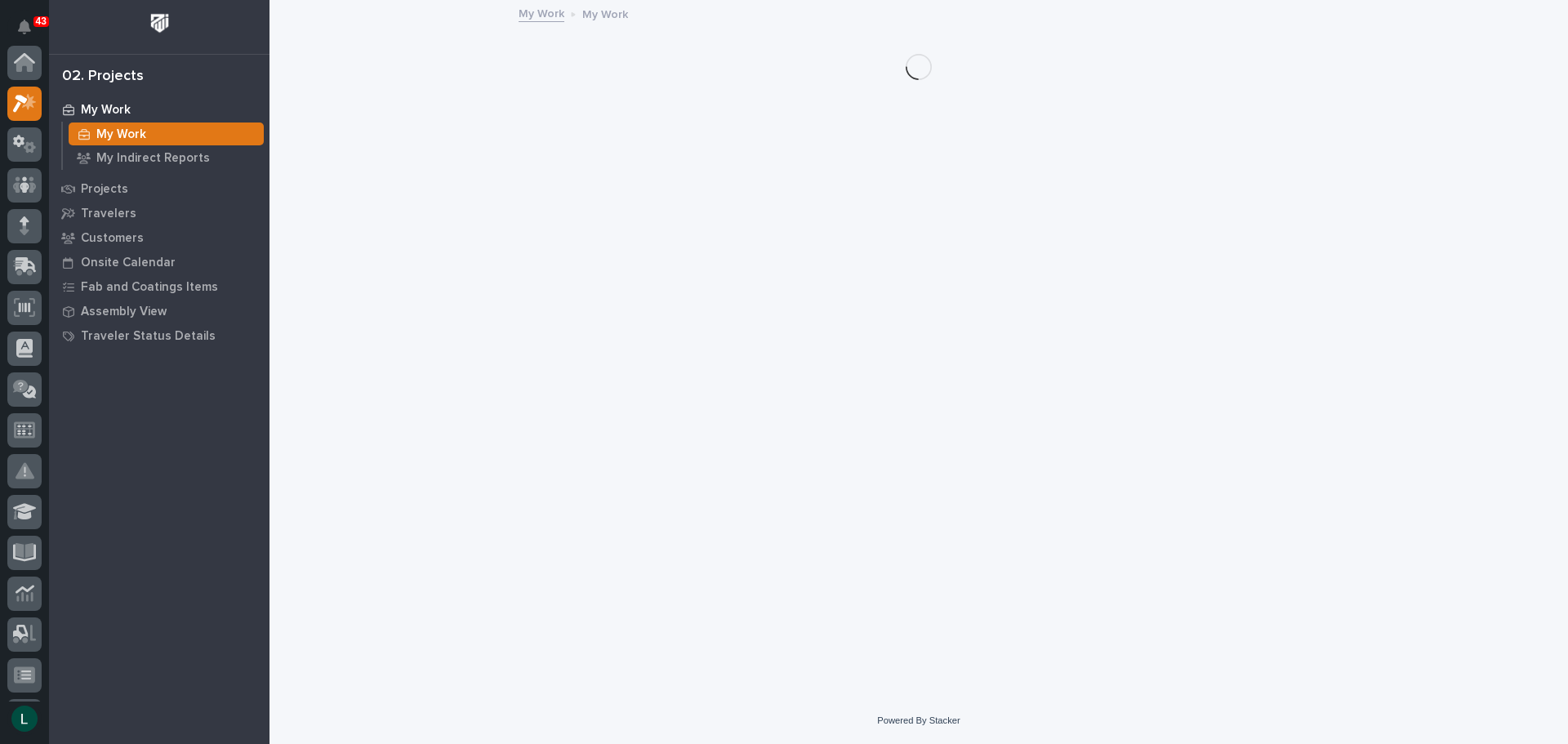
scroll to position [41, 0]
